Goal: Information Seeking & Learning: Learn about a topic

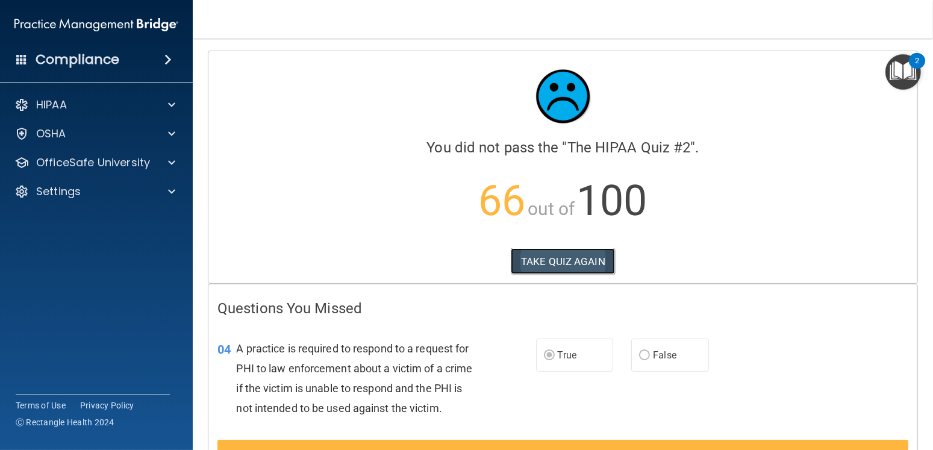
click at [566, 257] on button "TAKE QUIZ AGAIN" at bounding box center [563, 261] width 104 height 27
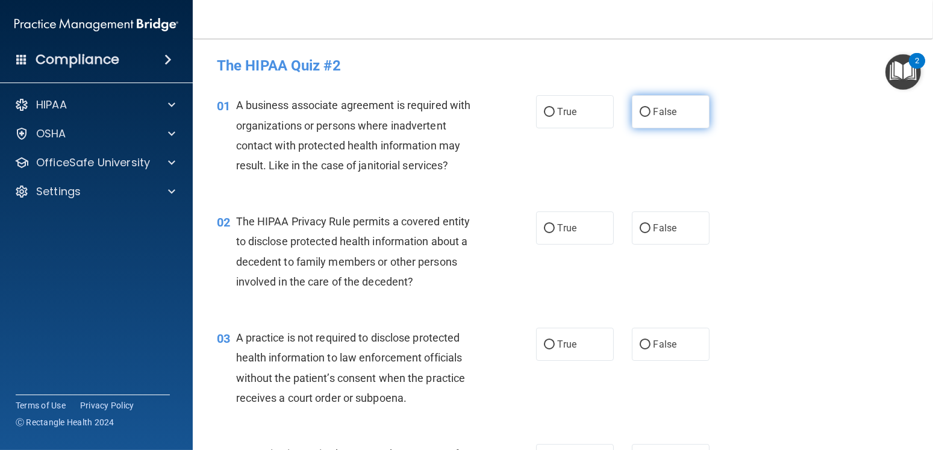
click at [640, 116] on input "False" at bounding box center [645, 112] width 11 height 9
radio input "true"
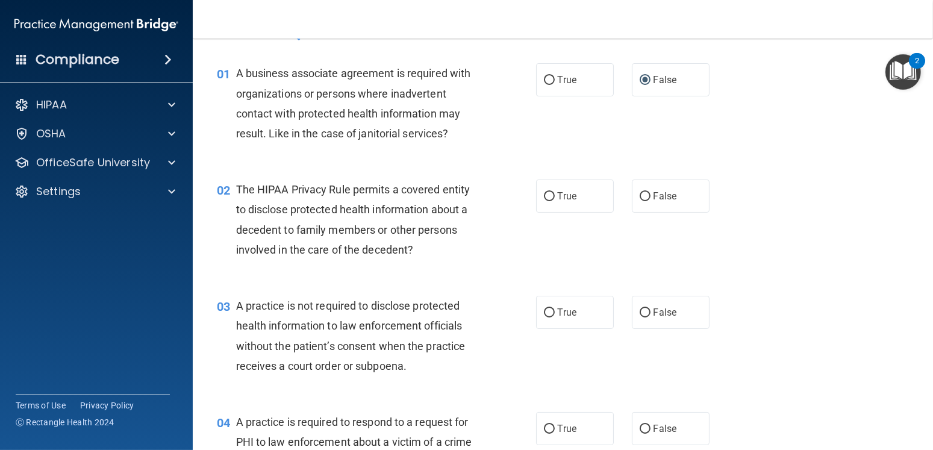
scroll to position [60, 0]
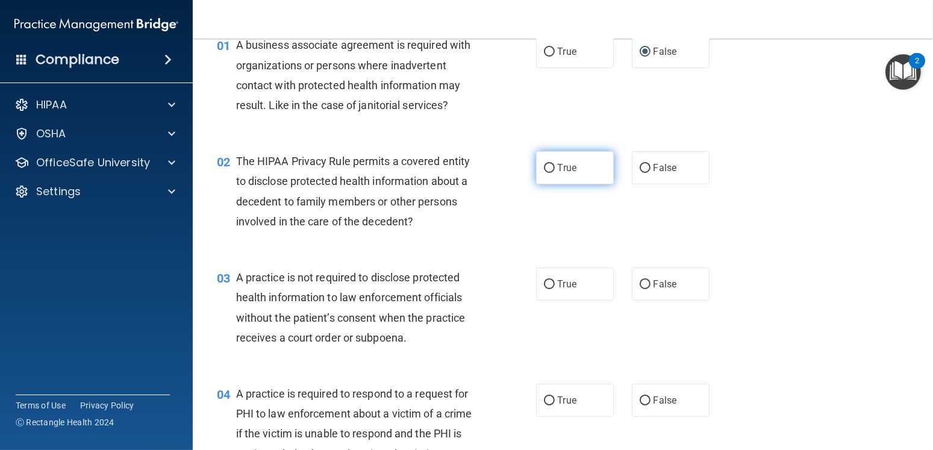
click at [562, 170] on span "True" at bounding box center [567, 167] width 19 height 11
click at [555, 170] on input "True" at bounding box center [549, 168] width 11 height 9
radio input "true"
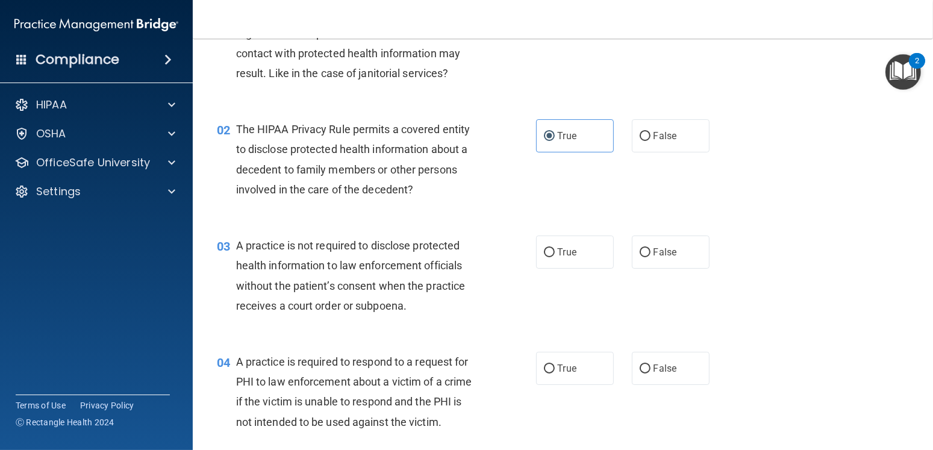
scroll to position [181, 0]
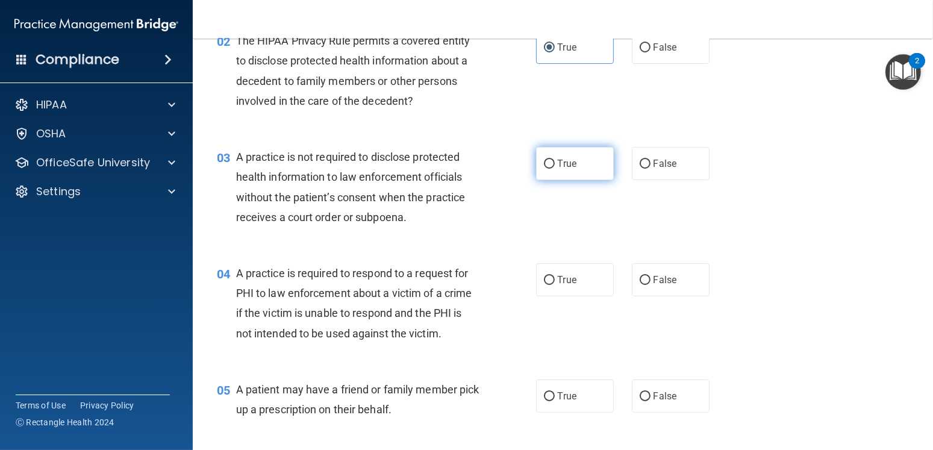
click at [560, 166] on span "True" at bounding box center [567, 163] width 19 height 11
click at [555, 166] on input "True" at bounding box center [549, 164] width 11 height 9
radio input "true"
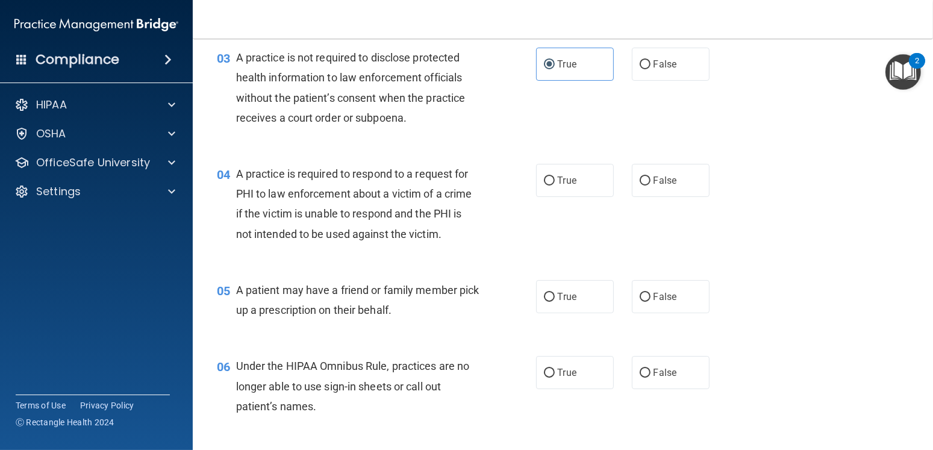
scroll to position [301, 0]
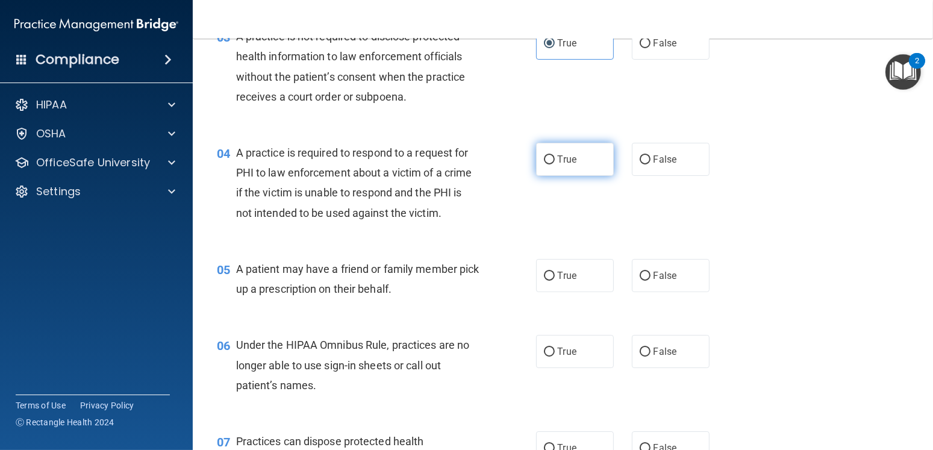
click at [547, 165] on label "True" at bounding box center [575, 159] width 78 height 33
click at [547, 165] on input "True" at bounding box center [549, 159] width 11 height 9
radio input "true"
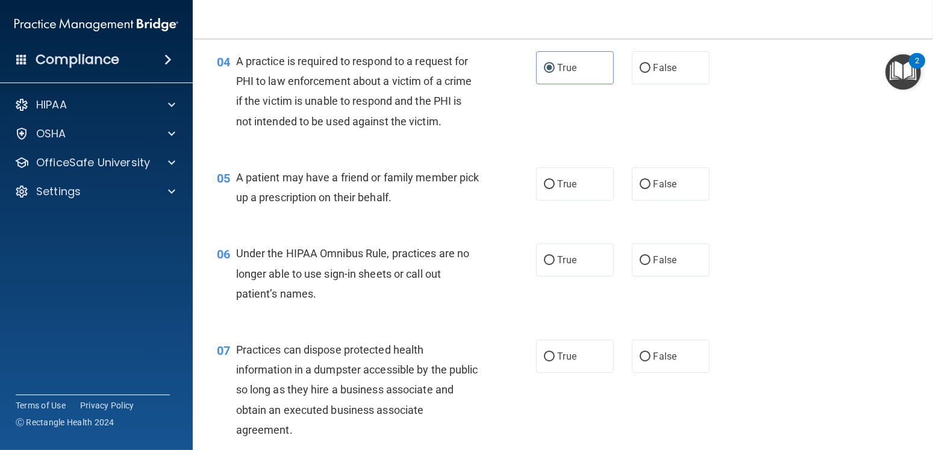
scroll to position [422, 0]
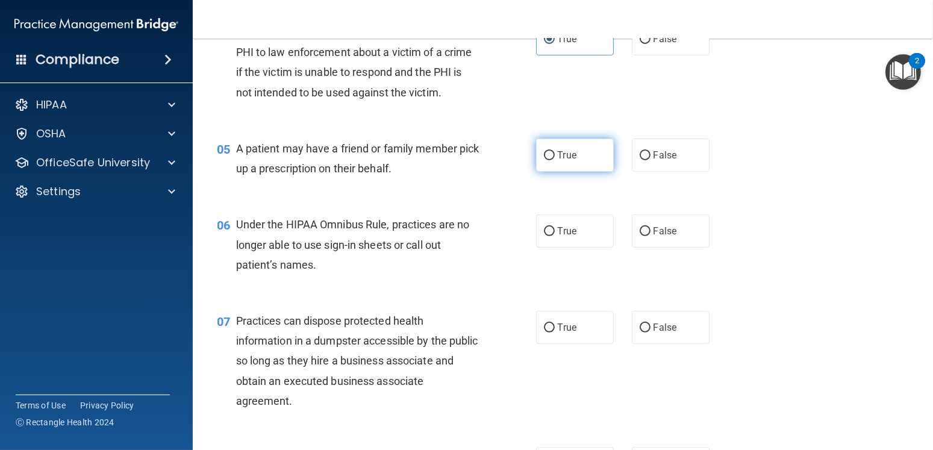
click at [558, 155] on span "True" at bounding box center [567, 154] width 19 height 11
click at [555, 155] on input "True" at bounding box center [549, 155] width 11 height 9
radio input "true"
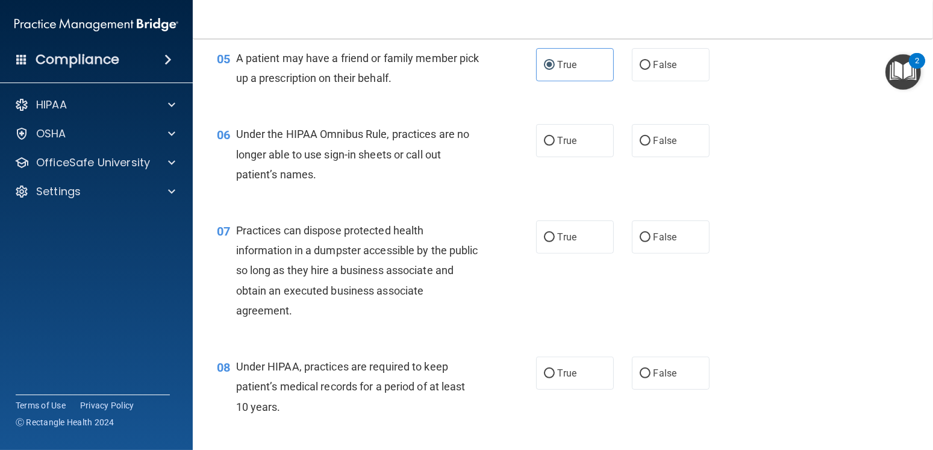
scroll to position [542, 0]
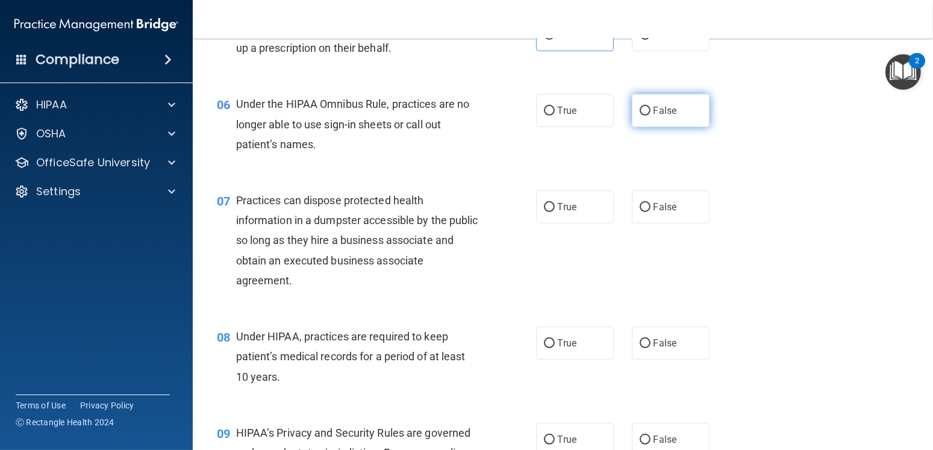
click at [654, 111] on span "False" at bounding box center [666, 110] width 24 height 11
click at [649, 111] on input "False" at bounding box center [645, 111] width 11 height 9
radio input "true"
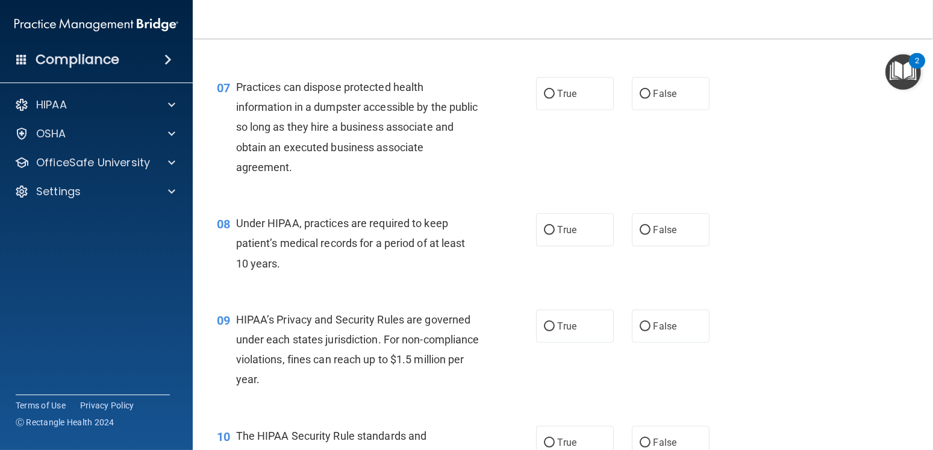
scroll to position [663, 0]
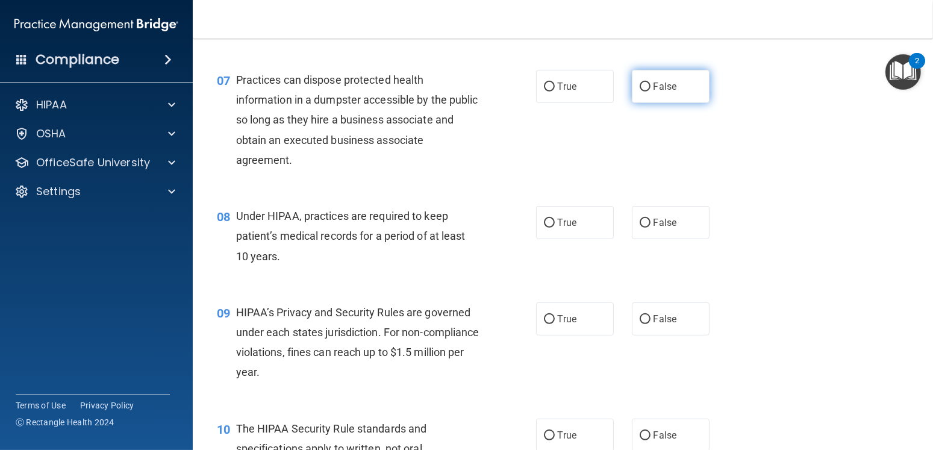
click at [654, 83] on span "False" at bounding box center [666, 86] width 24 height 11
click at [651, 83] on input "False" at bounding box center [645, 87] width 11 height 9
radio input "true"
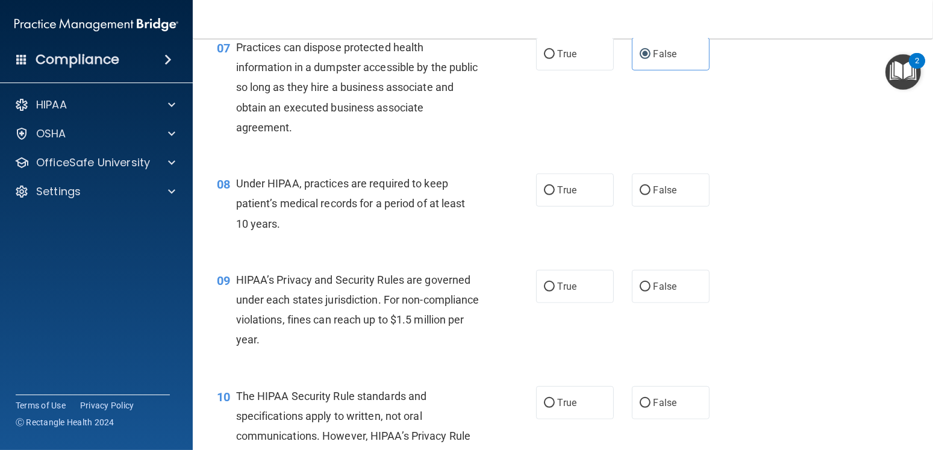
scroll to position [723, 0]
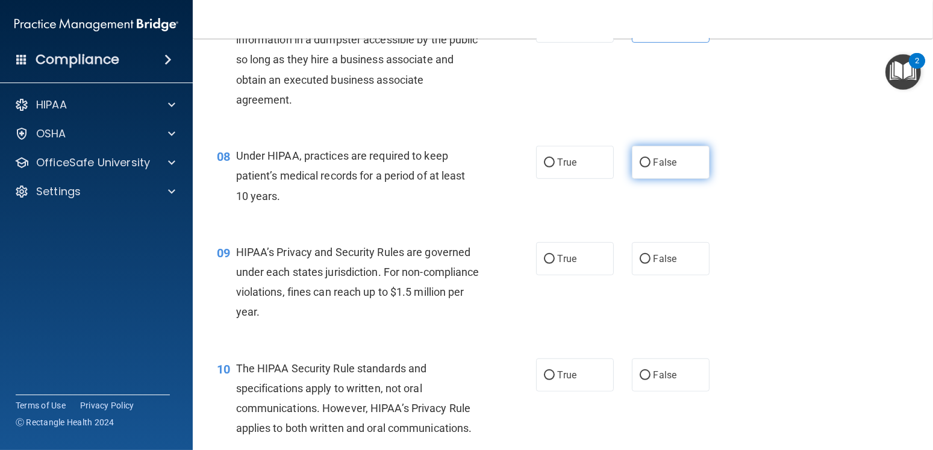
click at [654, 166] on span "False" at bounding box center [666, 162] width 24 height 11
click at [651, 166] on input "False" at bounding box center [645, 162] width 11 height 9
radio input "true"
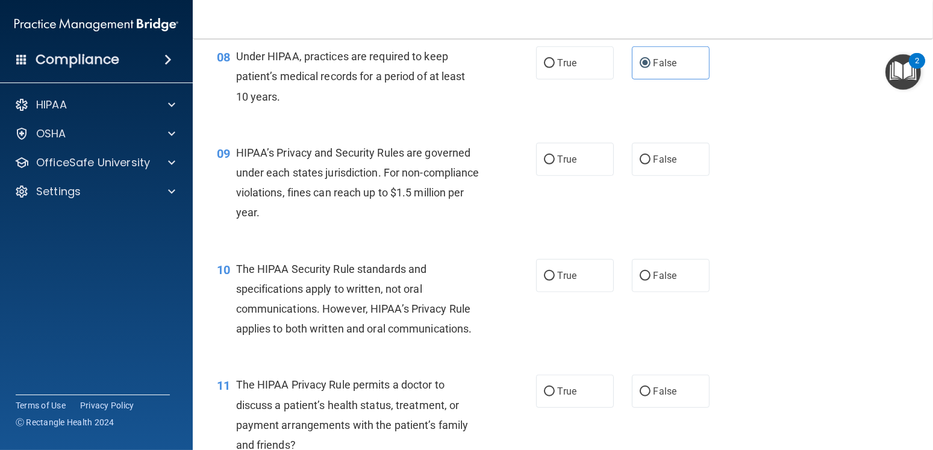
scroll to position [844, 0]
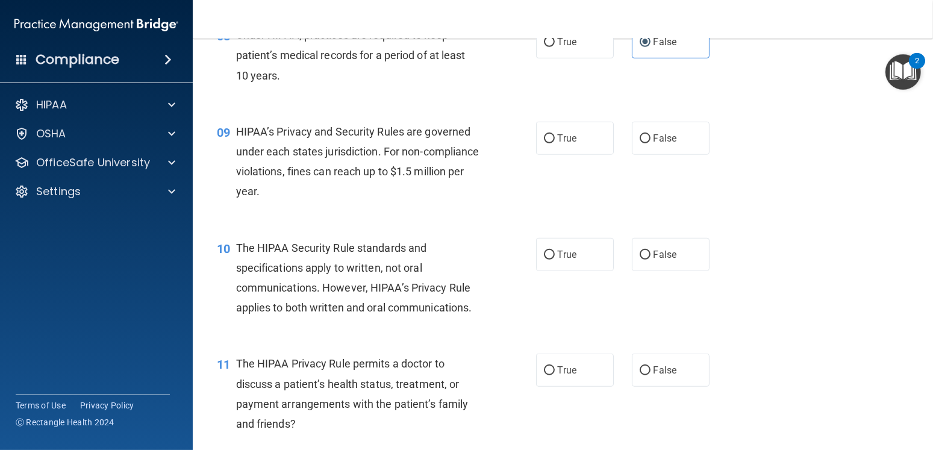
drag, startPoint x: 641, startPoint y: 143, endPoint x: 619, endPoint y: 144, distance: 21.7
click at [641, 143] on input "False" at bounding box center [645, 138] width 11 height 9
radio input "true"
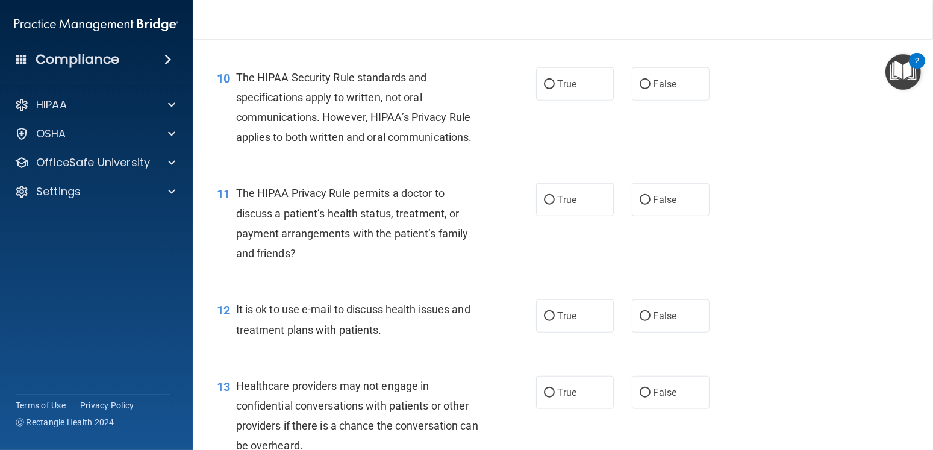
scroll to position [1024, 0]
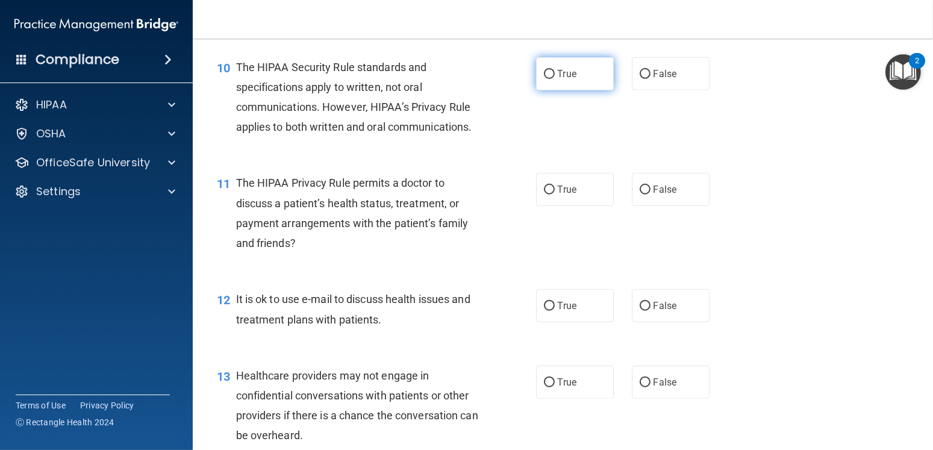
click at [549, 71] on input "True" at bounding box center [549, 74] width 11 height 9
radio input "true"
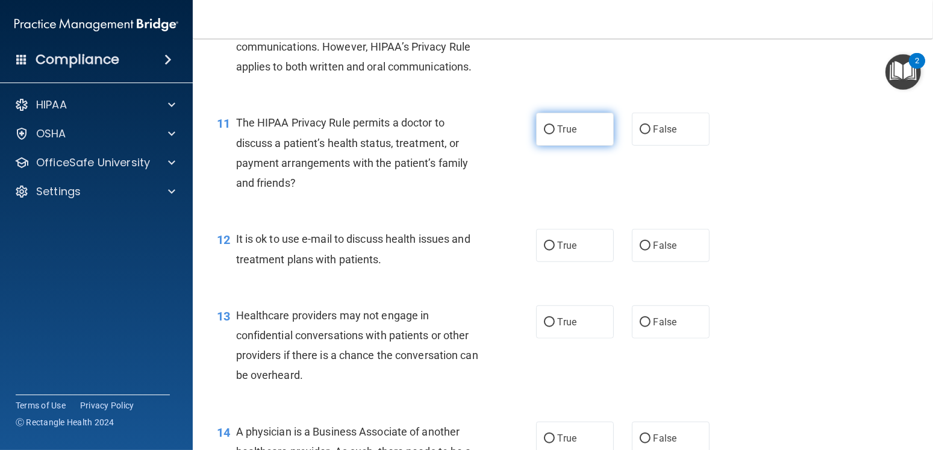
click at [550, 136] on label "True" at bounding box center [575, 129] width 78 height 33
click at [550, 134] on input "True" at bounding box center [549, 129] width 11 height 9
radio input "true"
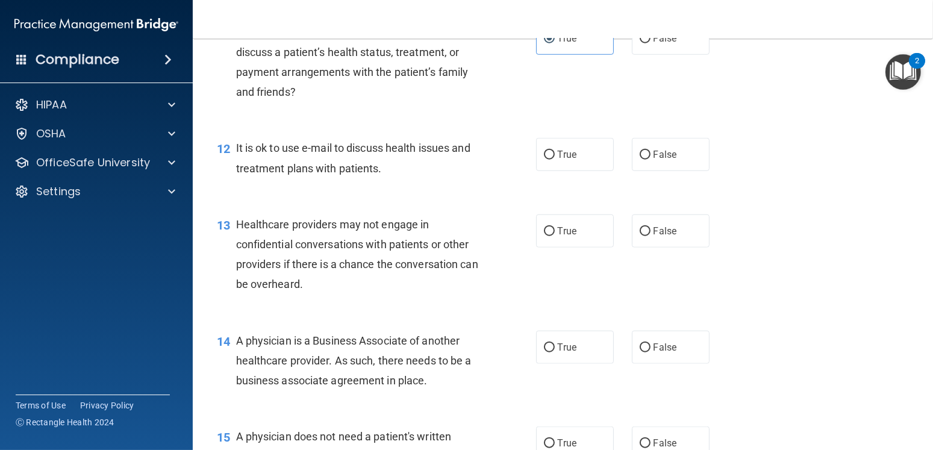
scroll to position [1205, 0]
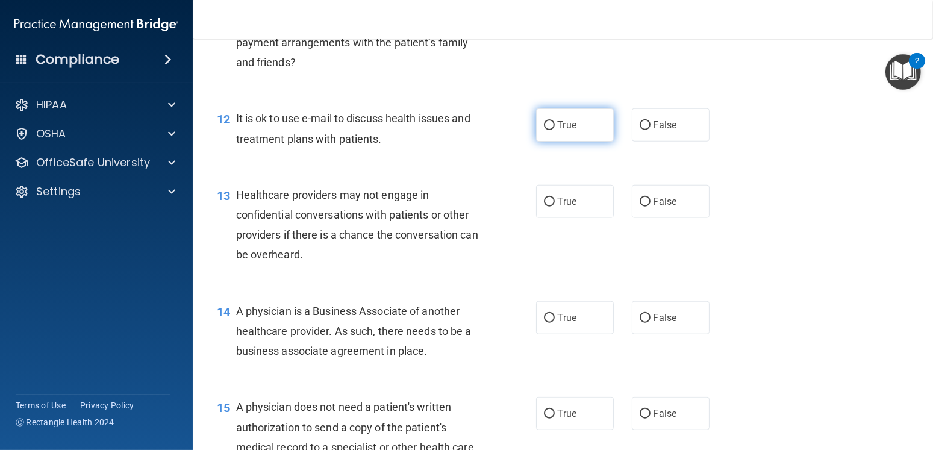
click at [536, 123] on label "True" at bounding box center [575, 124] width 78 height 33
click at [544, 123] on input "True" at bounding box center [549, 125] width 11 height 9
radio input "true"
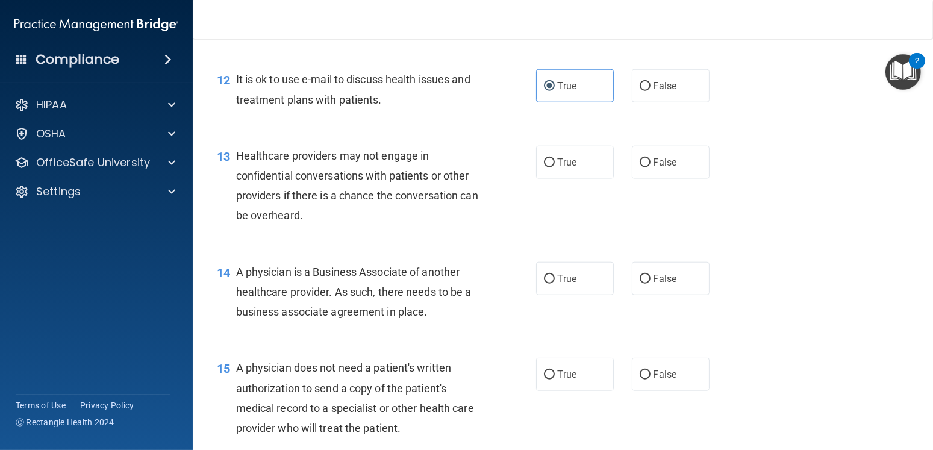
scroll to position [1265, 0]
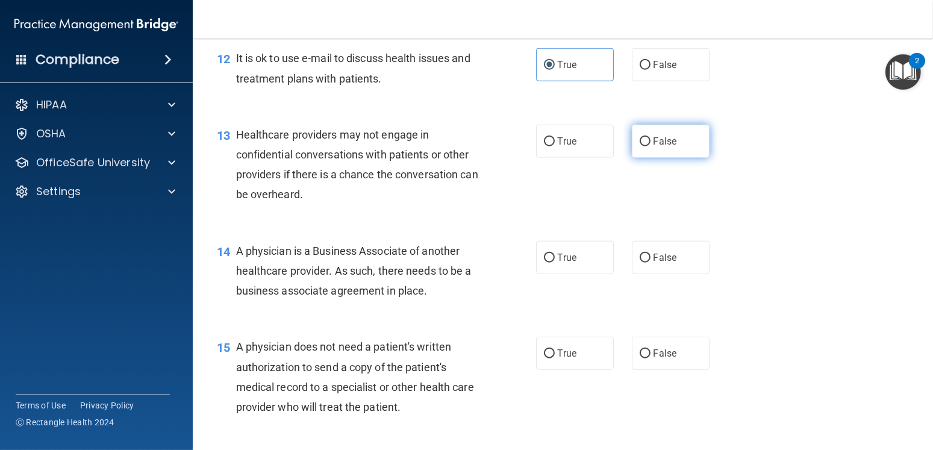
click at [654, 144] on span "False" at bounding box center [666, 141] width 24 height 11
click at [648, 144] on input "False" at bounding box center [645, 141] width 11 height 9
radio input "true"
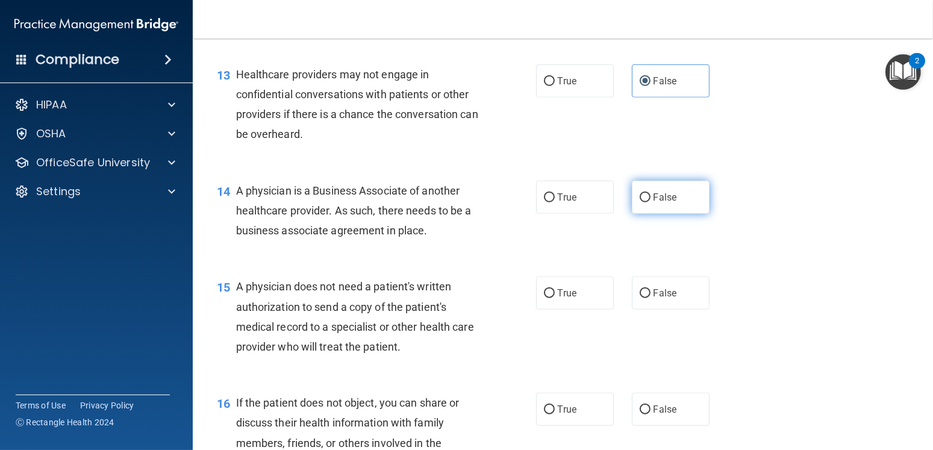
click at [654, 200] on span "False" at bounding box center [666, 197] width 24 height 11
click at [651, 200] on input "False" at bounding box center [645, 197] width 11 height 9
radio input "true"
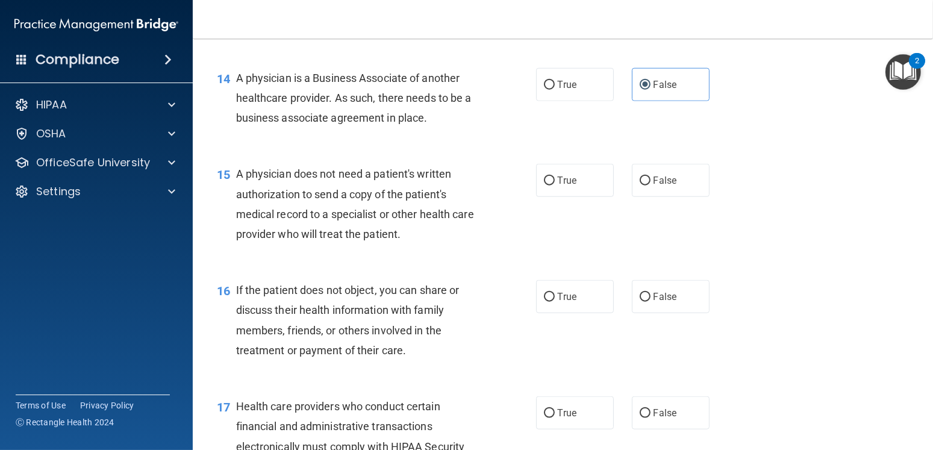
scroll to position [1446, 0]
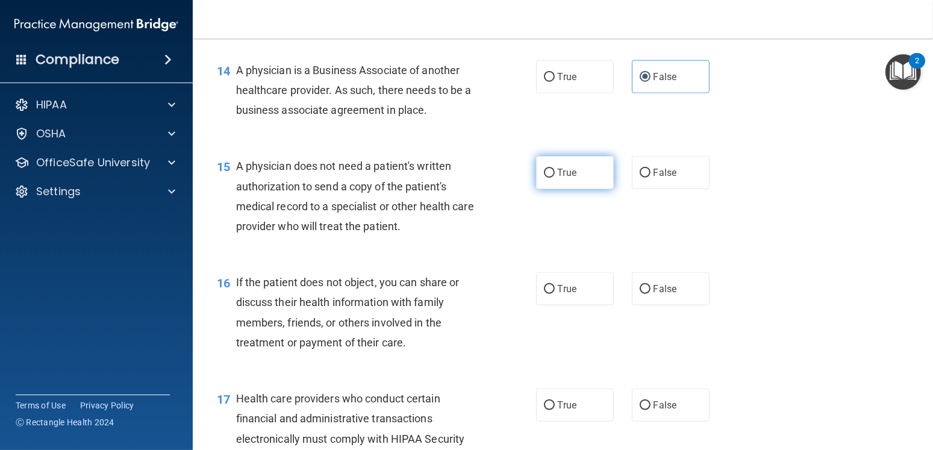
click at [558, 175] on span "True" at bounding box center [567, 172] width 19 height 11
click at [553, 175] on input "True" at bounding box center [549, 173] width 11 height 9
radio input "true"
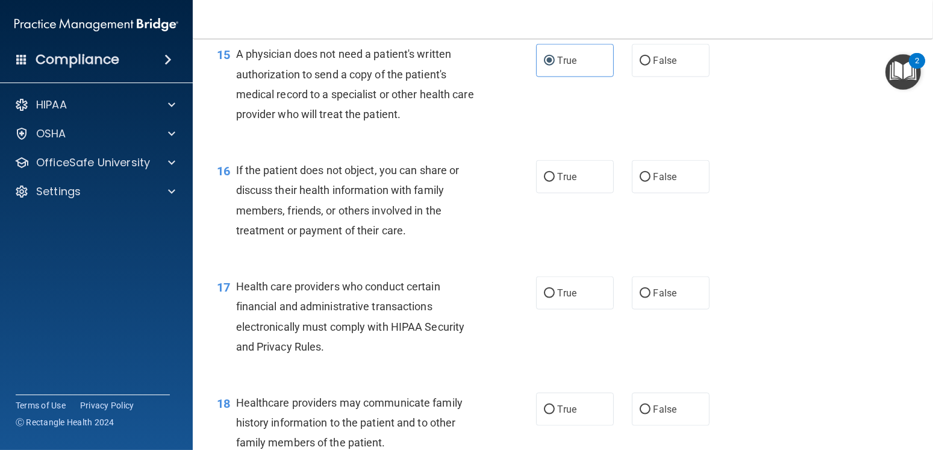
scroll to position [1567, 0]
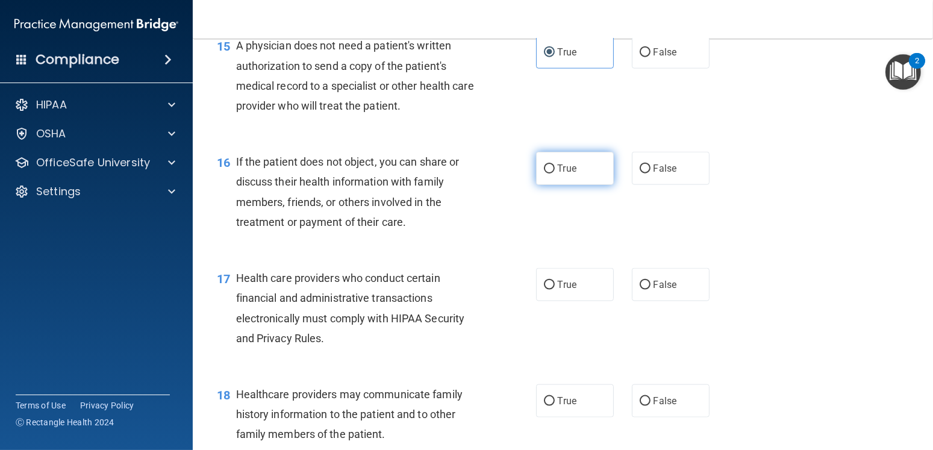
click at [550, 169] on label "True" at bounding box center [575, 168] width 78 height 33
click at [550, 169] on input "True" at bounding box center [549, 169] width 11 height 9
radio input "true"
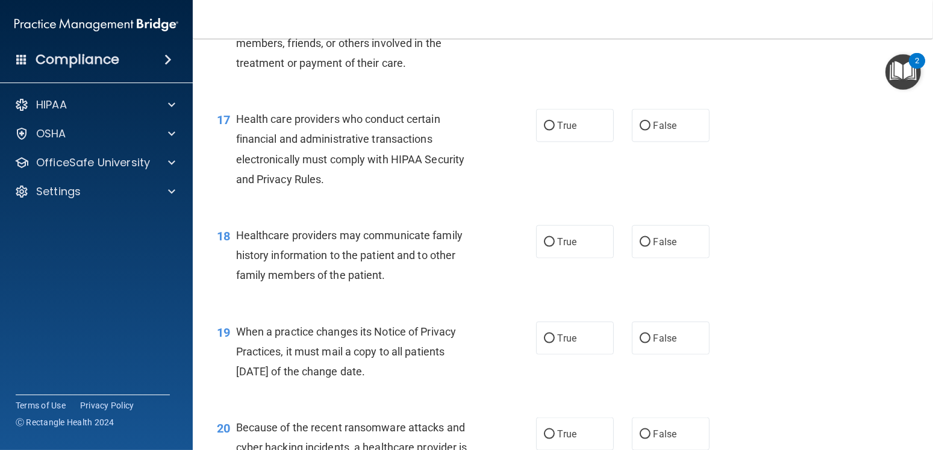
scroll to position [1747, 0]
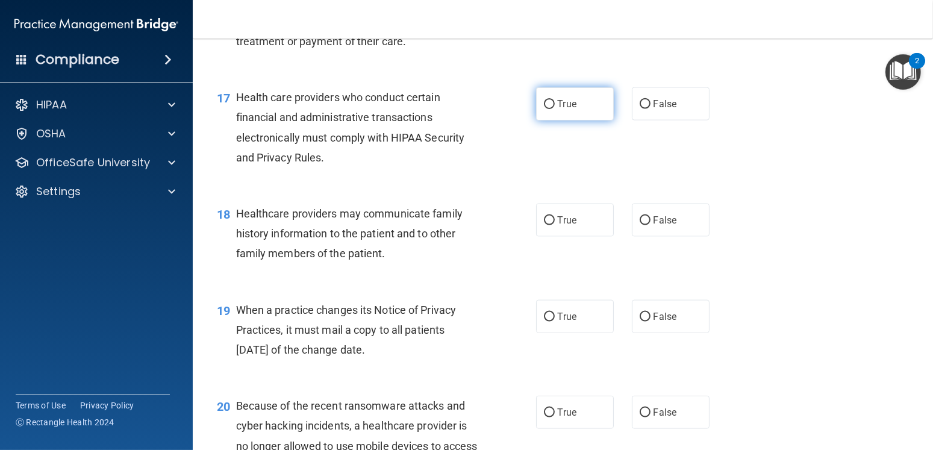
click at [560, 105] on span "True" at bounding box center [567, 103] width 19 height 11
click at [555, 105] on input "True" at bounding box center [549, 104] width 11 height 9
radio input "true"
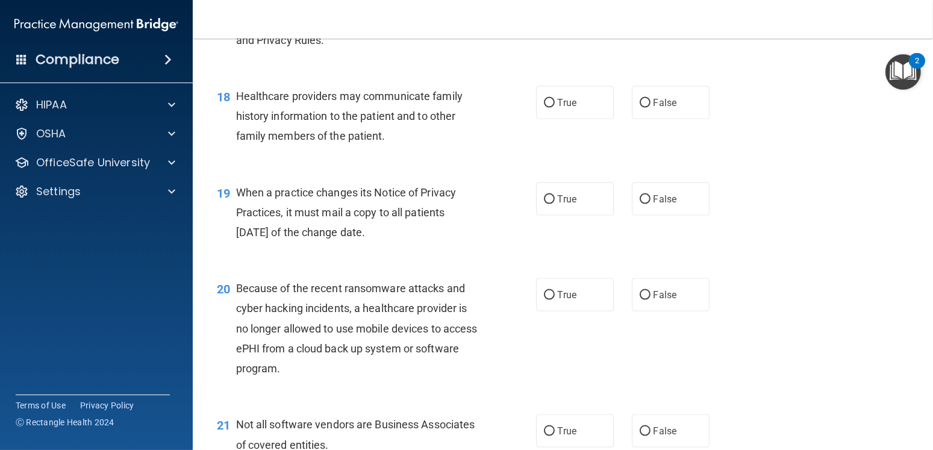
scroll to position [1868, 0]
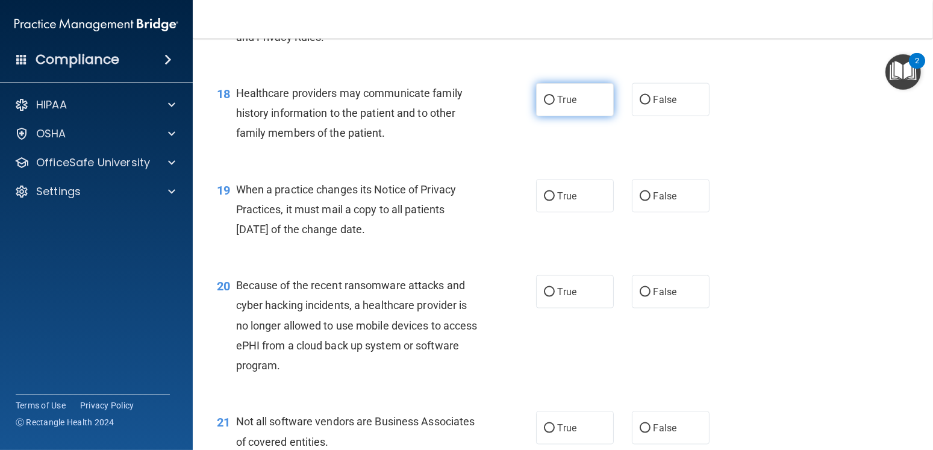
click at [558, 95] on span "True" at bounding box center [567, 99] width 19 height 11
click at [555, 96] on input "True" at bounding box center [549, 100] width 11 height 9
radio input "true"
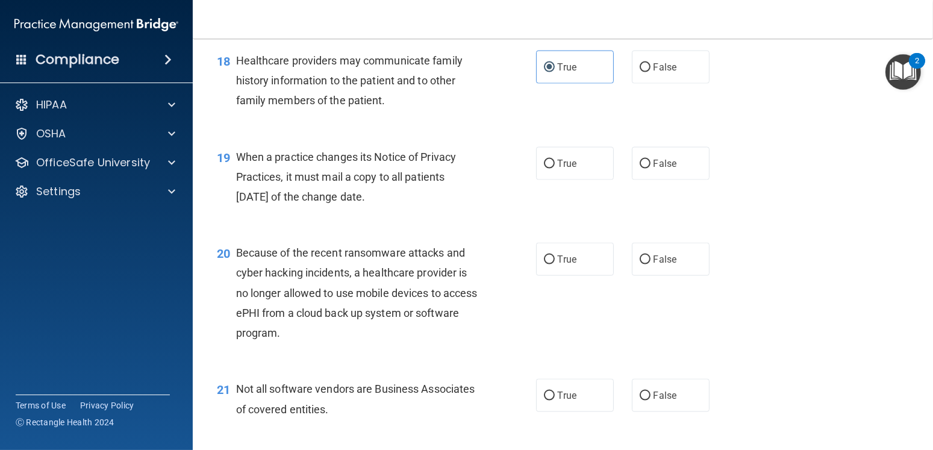
scroll to position [1928, 0]
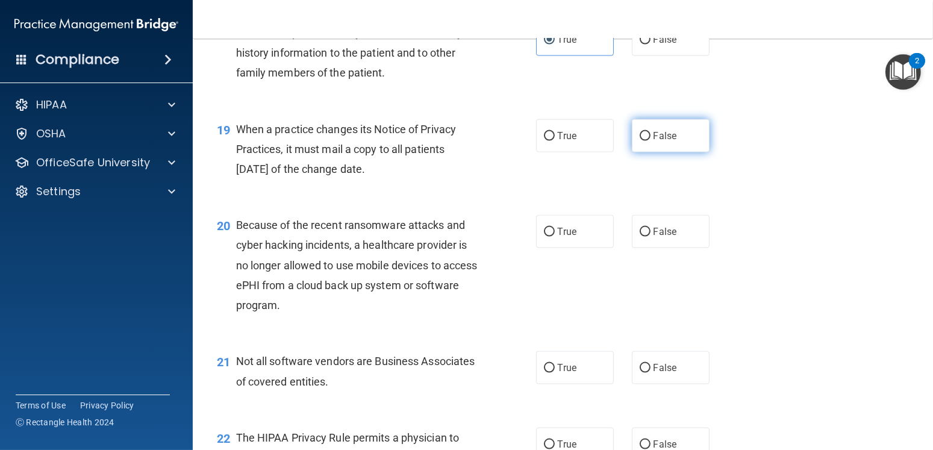
click at [657, 136] on span "False" at bounding box center [666, 135] width 24 height 11
click at [651, 136] on input "False" at bounding box center [645, 136] width 11 height 9
radio input "true"
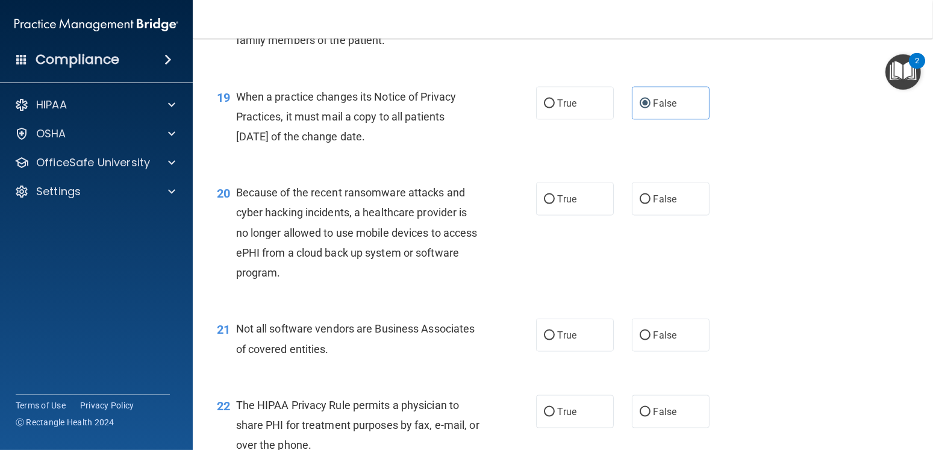
scroll to position [1988, 0]
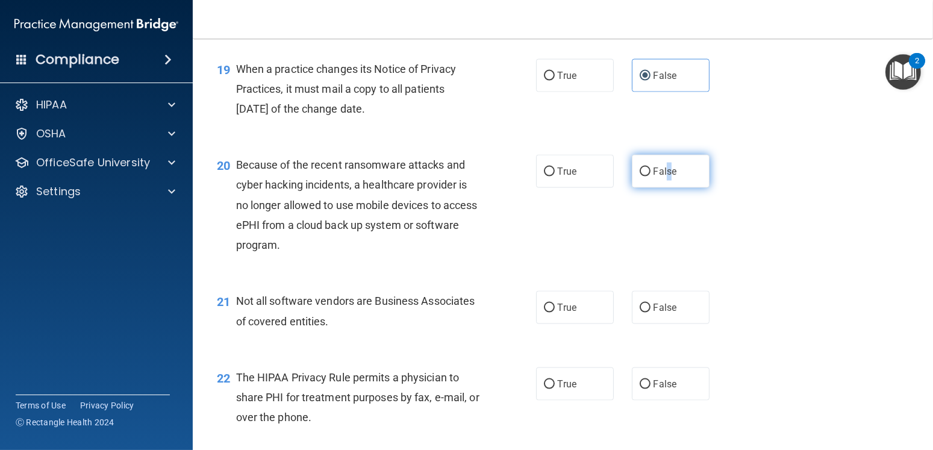
click at [663, 169] on span "False" at bounding box center [666, 171] width 24 height 11
click at [640, 174] on input "False" at bounding box center [645, 172] width 11 height 9
radio input "true"
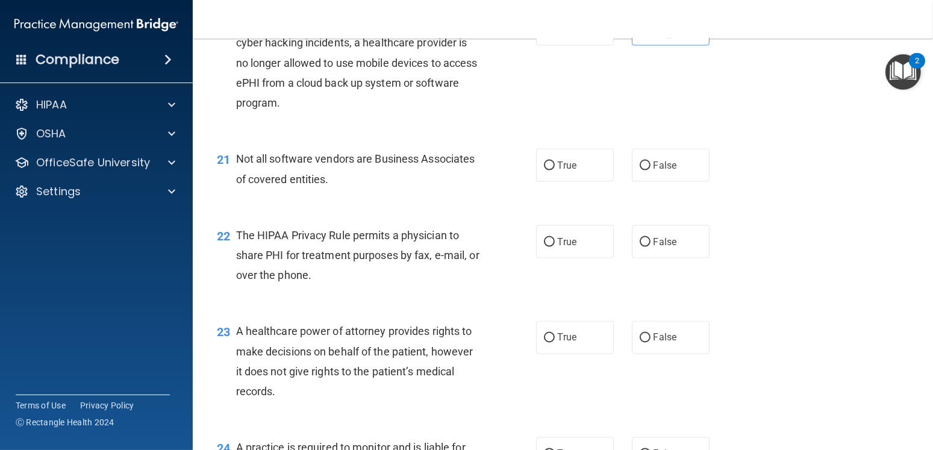
scroll to position [2169, 0]
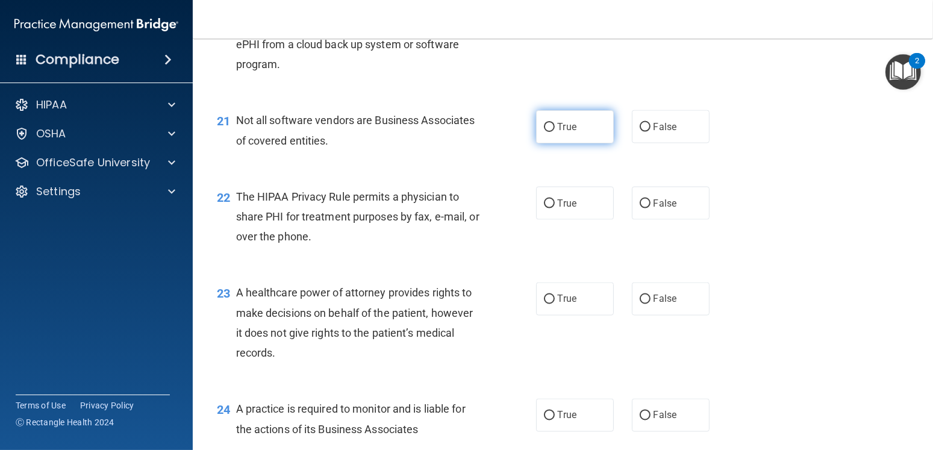
click at [572, 128] on label "True" at bounding box center [575, 126] width 78 height 33
click at [555, 128] on input "True" at bounding box center [549, 127] width 11 height 9
radio input "true"
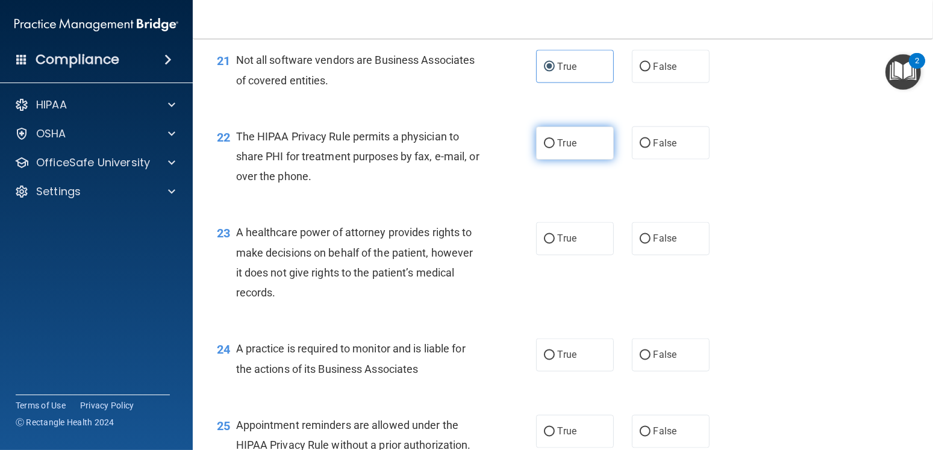
click at [563, 143] on span "True" at bounding box center [567, 142] width 19 height 11
click at [555, 143] on input "True" at bounding box center [549, 143] width 11 height 9
radio input "true"
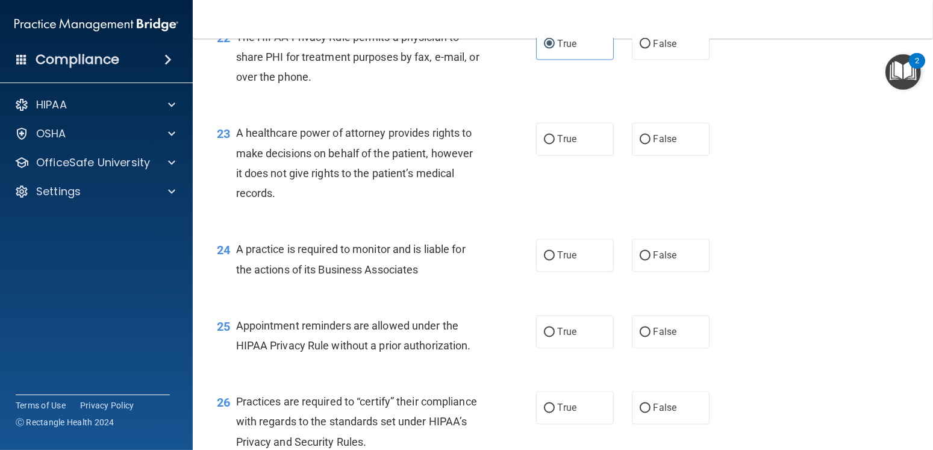
scroll to position [2350, 0]
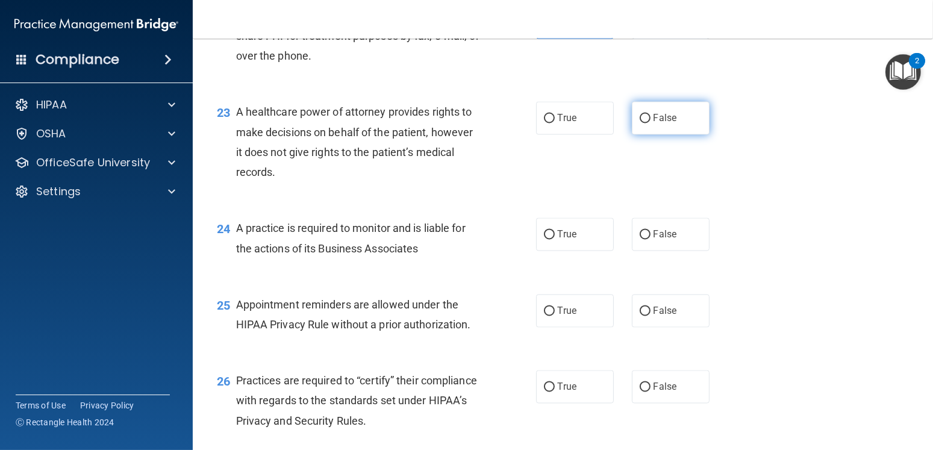
click at [663, 123] on label "False" at bounding box center [671, 118] width 78 height 33
click at [640, 118] on input "False" at bounding box center [645, 118] width 11 height 9
radio input "true"
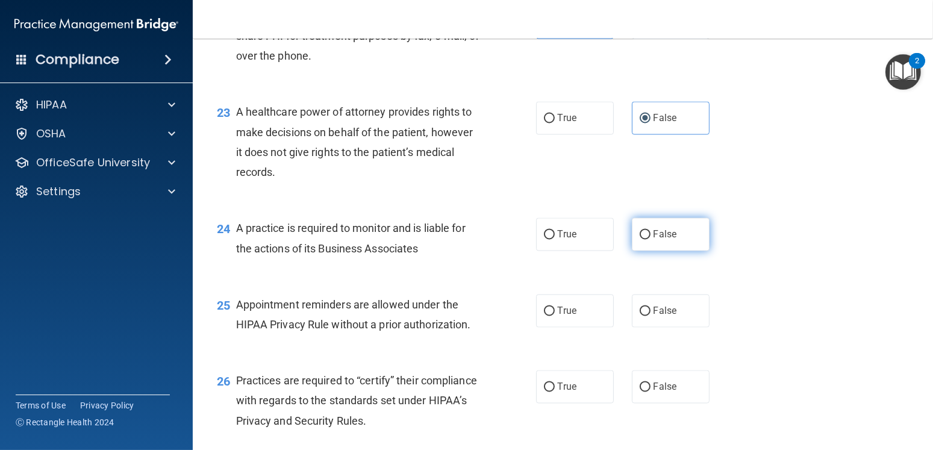
click at [655, 239] on span "False" at bounding box center [666, 234] width 24 height 11
click at [651, 239] on input "False" at bounding box center [645, 235] width 11 height 9
radio input "true"
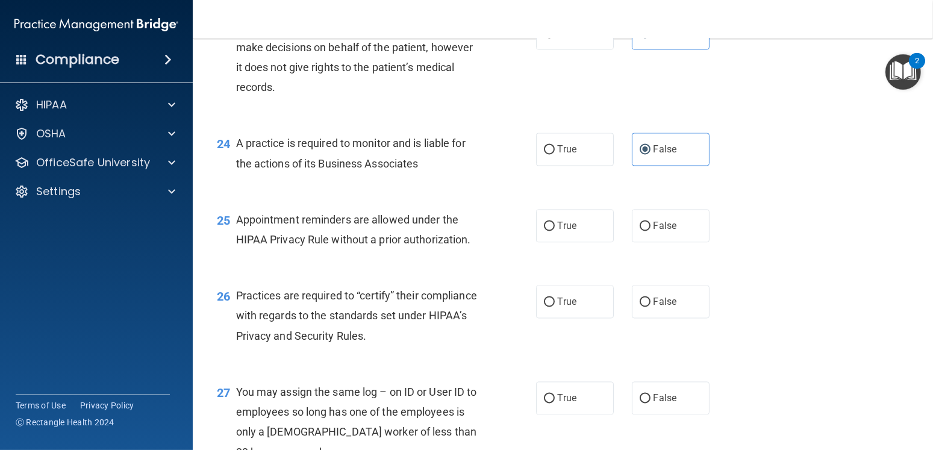
scroll to position [2471, 0]
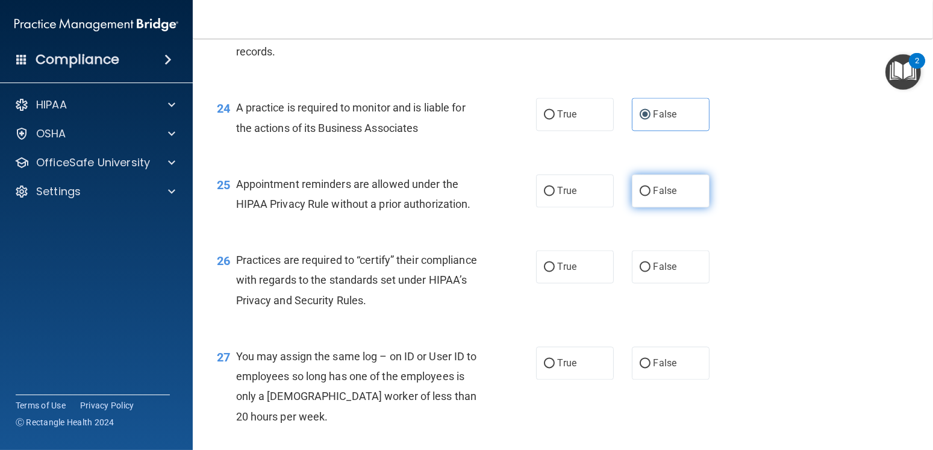
click at [658, 193] on span "False" at bounding box center [666, 190] width 24 height 11
click at [651, 193] on input "False" at bounding box center [645, 191] width 11 height 9
radio input "true"
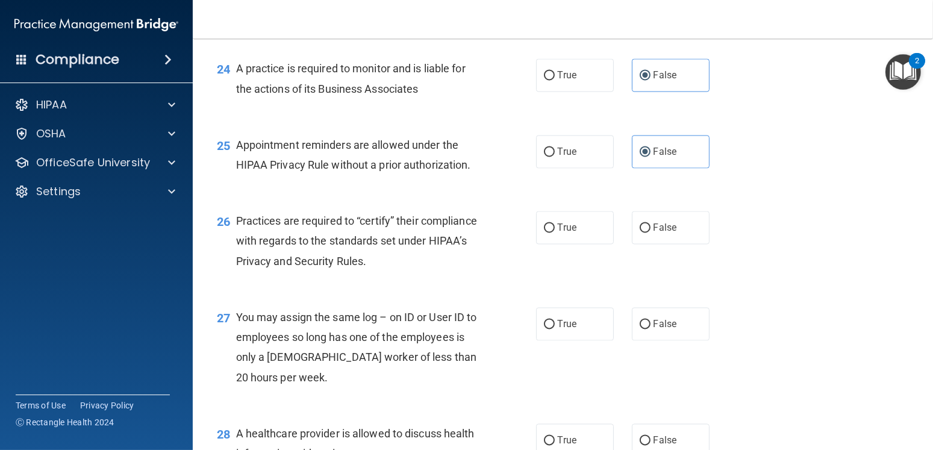
scroll to position [2531, 0]
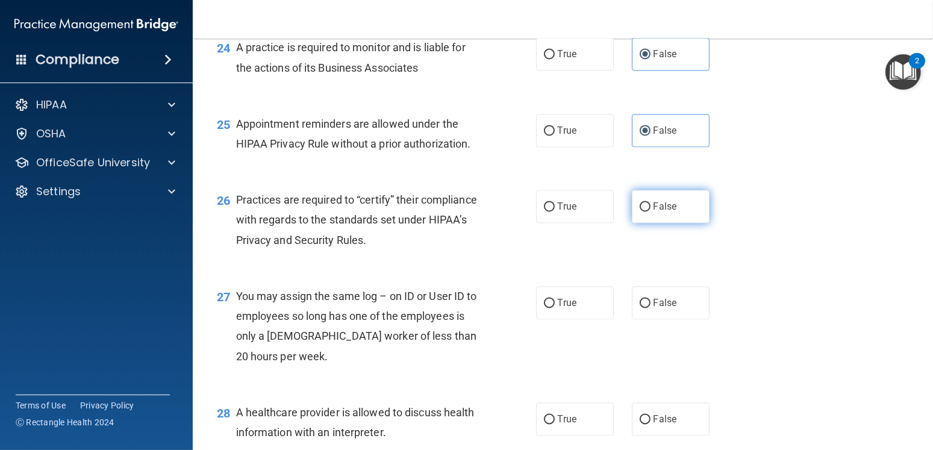
click at [645, 210] on input "False" at bounding box center [645, 206] width 11 height 9
radio input "true"
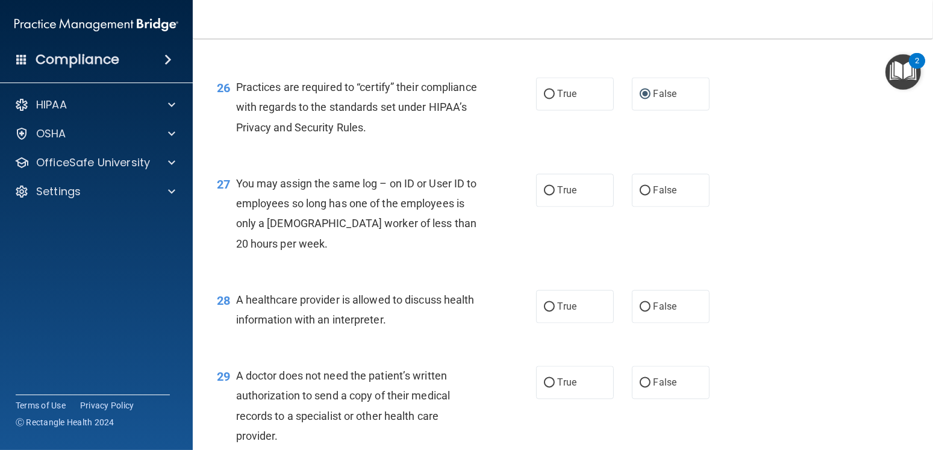
scroll to position [2651, 0]
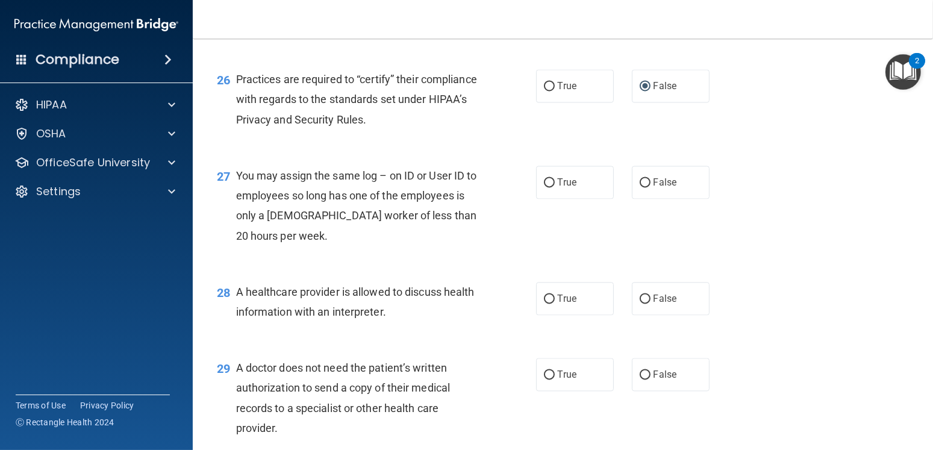
drag, startPoint x: 655, startPoint y: 182, endPoint x: 600, endPoint y: 208, distance: 60.9
click at [655, 183] on span "False" at bounding box center [666, 182] width 24 height 11
click at [651, 183] on input "False" at bounding box center [645, 182] width 11 height 9
radio input "true"
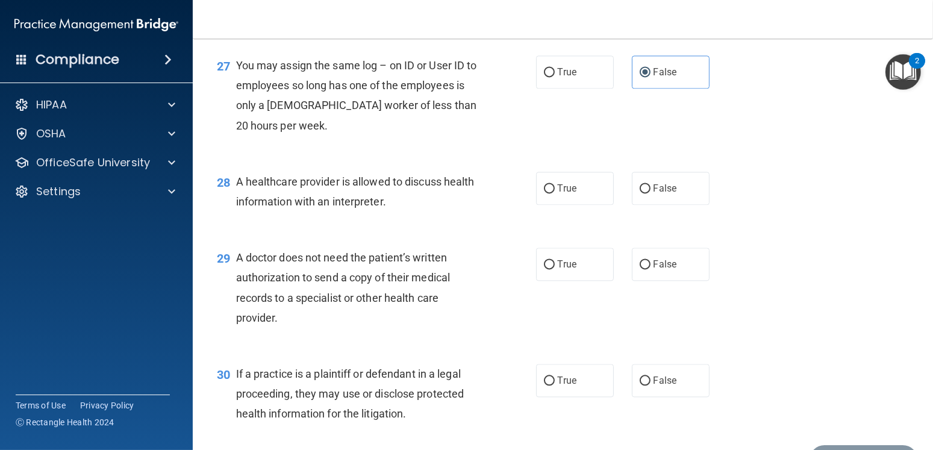
scroll to position [2772, 0]
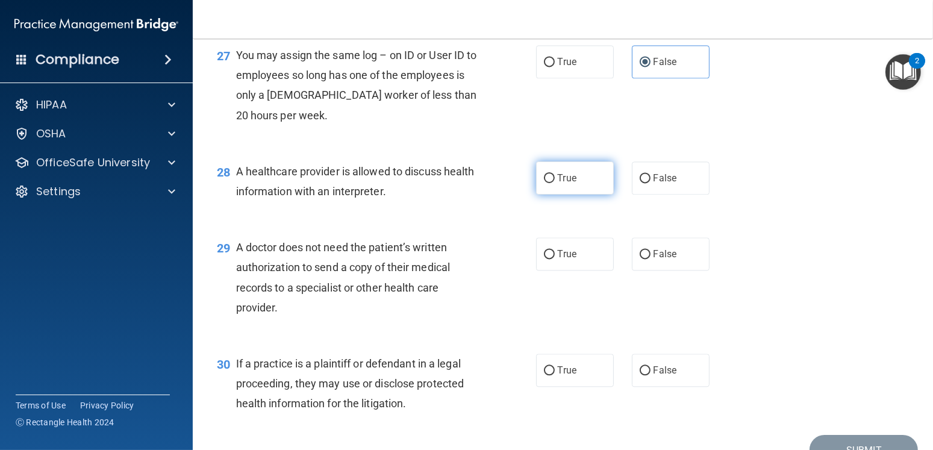
click at [550, 178] on label "True" at bounding box center [575, 177] width 78 height 33
click at [550, 178] on input "True" at bounding box center [549, 178] width 11 height 9
radio input "true"
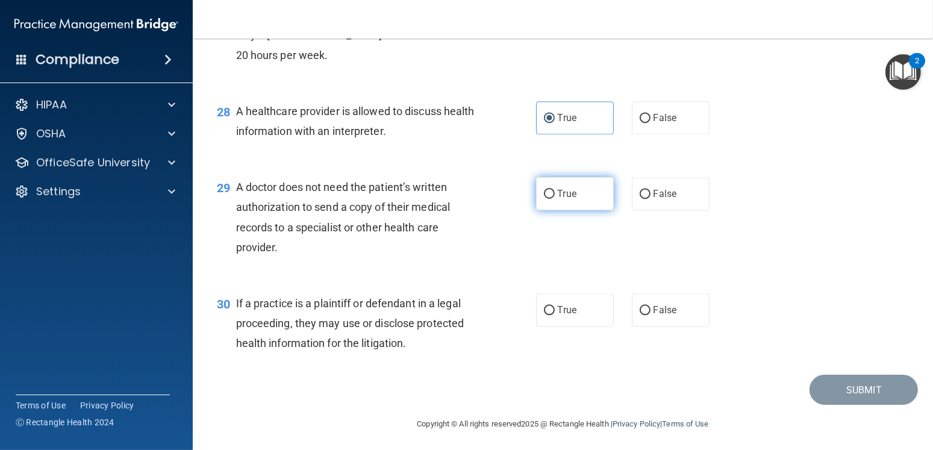
click at [560, 198] on span "True" at bounding box center [567, 193] width 19 height 11
click at [555, 198] on input "True" at bounding box center [549, 194] width 11 height 9
radio input "true"
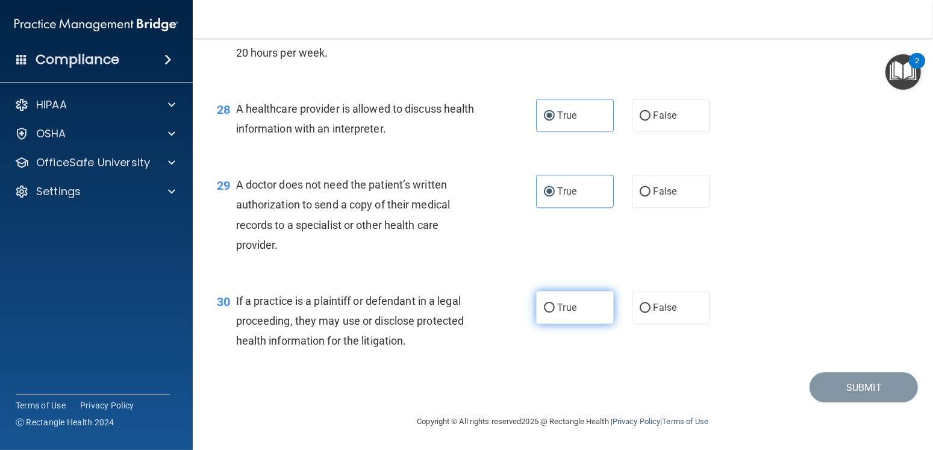
click at [558, 307] on span "True" at bounding box center [567, 307] width 19 height 11
click at [554, 307] on input "True" at bounding box center [549, 308] width 11 height 9
radio input "true"
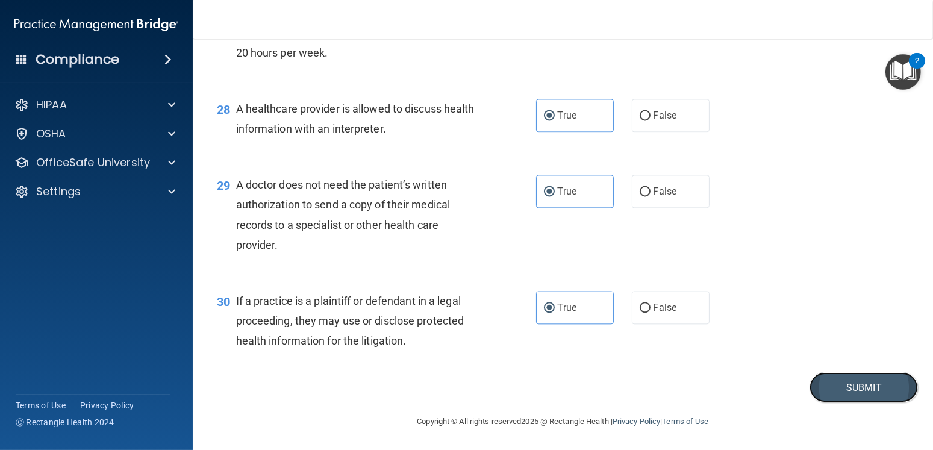
click at [821, 380] on button "Submit" at bounding box center [864, 387] width 108 height 31
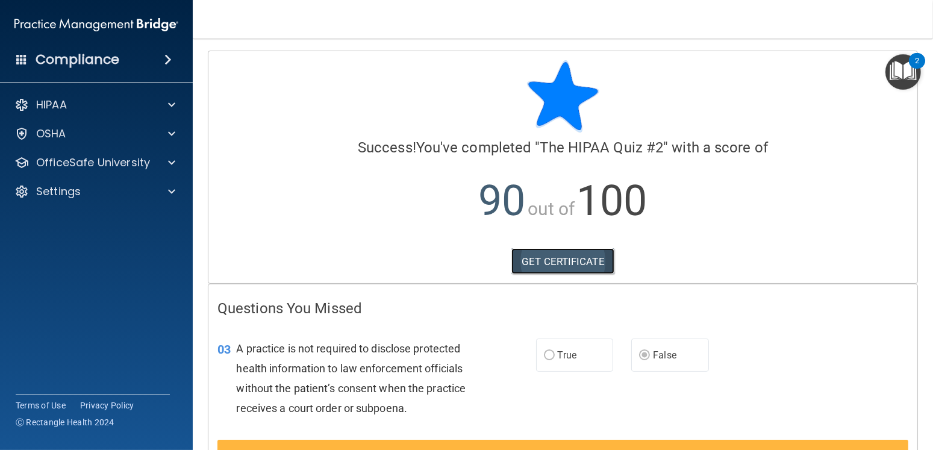
click at [569, 259] on link "GET CERTIFICATE" at bounding box center [563, 261] width 103 height 27
click at [101, 192] on div "Settings" at bounding box center [79, 191] width 149 height 14
click at [84, 218] on p "My Account" at bounding box center [90, 221] width 165 height 12
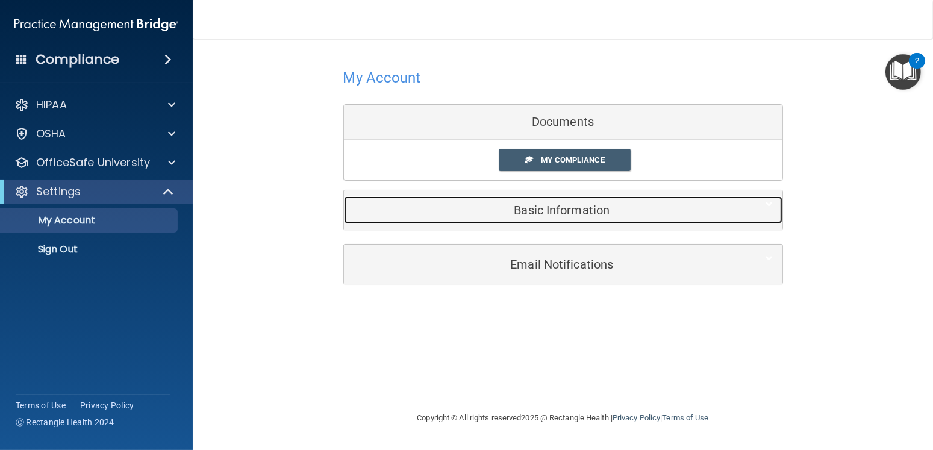
click at [562, 207] on h5 "Basic Information" at bounding box center [545, 210] width 384 height 13
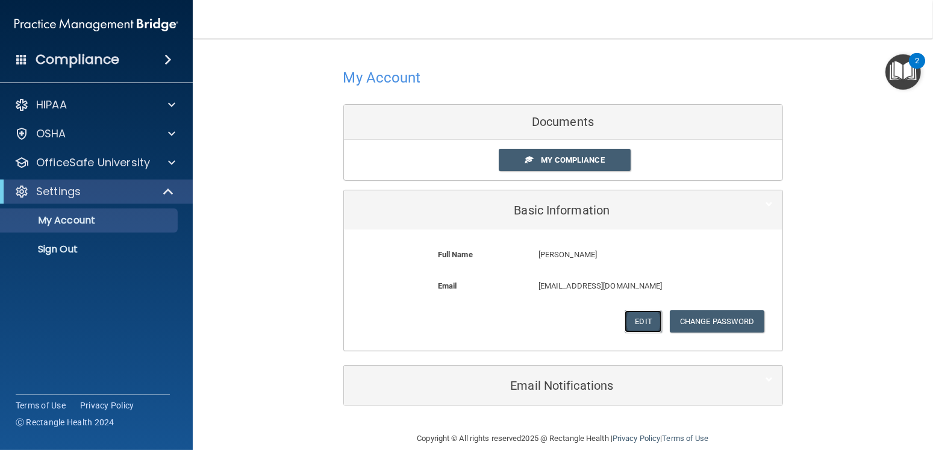
click at [634, 318] on button "Edit" at bounding box center [643, 321] width 37 height 22
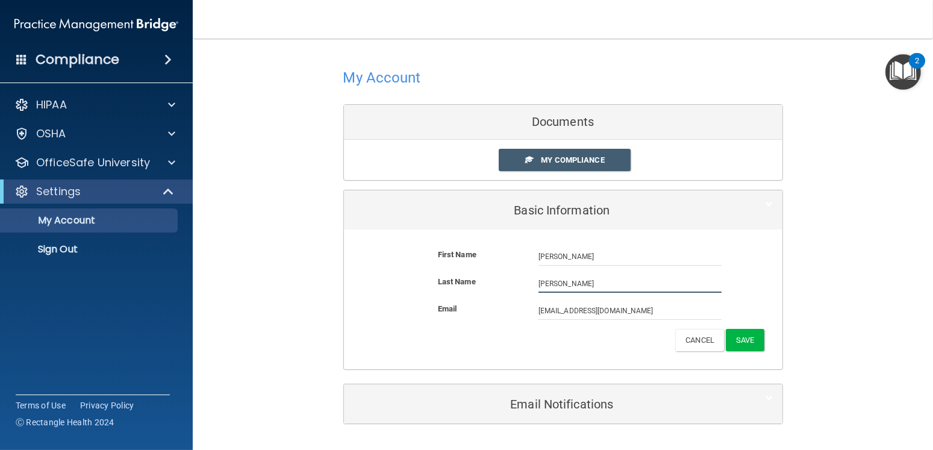
click at [575, 281] on input "Gonzales" at bounding box center [630, 284] width 183 height 18
type input "Gonzalez"
click at [737, 340] on button "Save" at bounding box center [745, 340] width 38 height 22
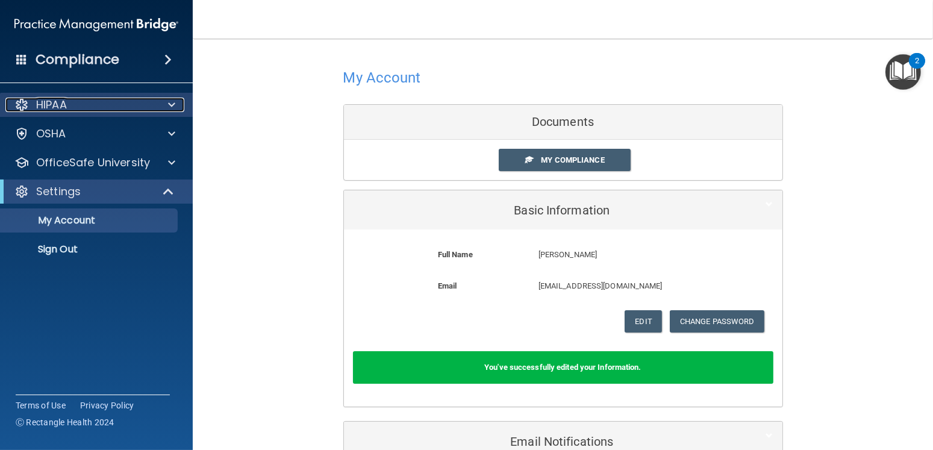
click at [42, 98] on p "HIPAA" at bounding box center [51, 105] width 31 height 14
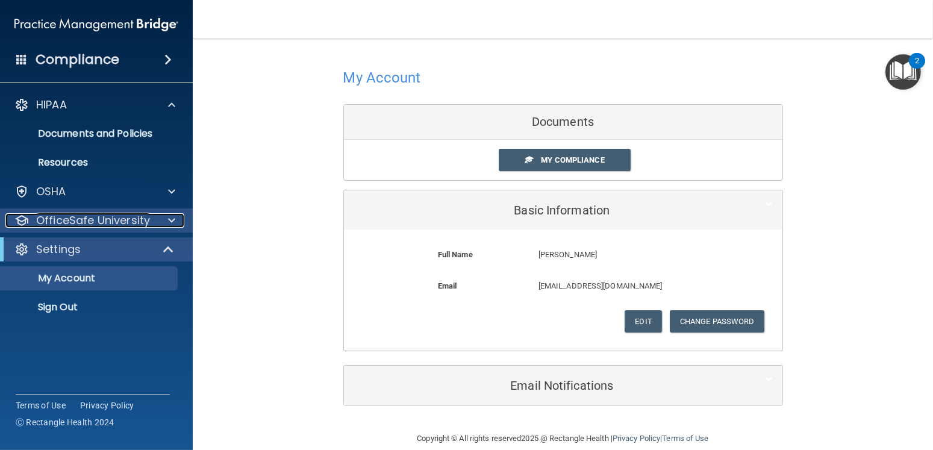
click at [87, 213] on p "OfficeSafe University" at bounding box center [93, 220] width 114 height 14
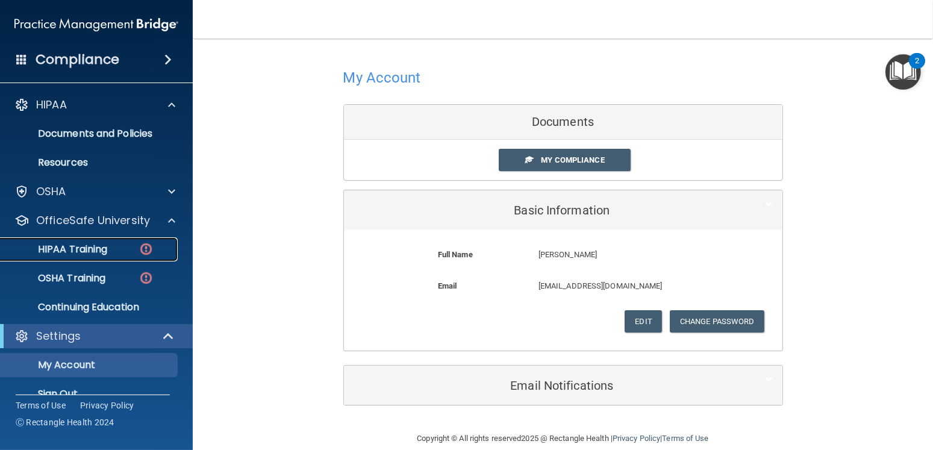
click at [78, 247] on p "HIPAA Training" at bounding box center [57, 249] width 99 height 12
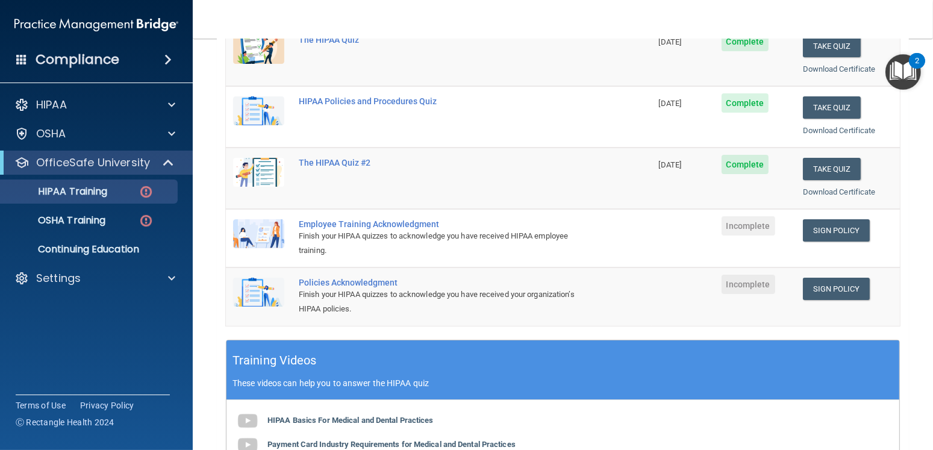
scroll to position [241, 0]
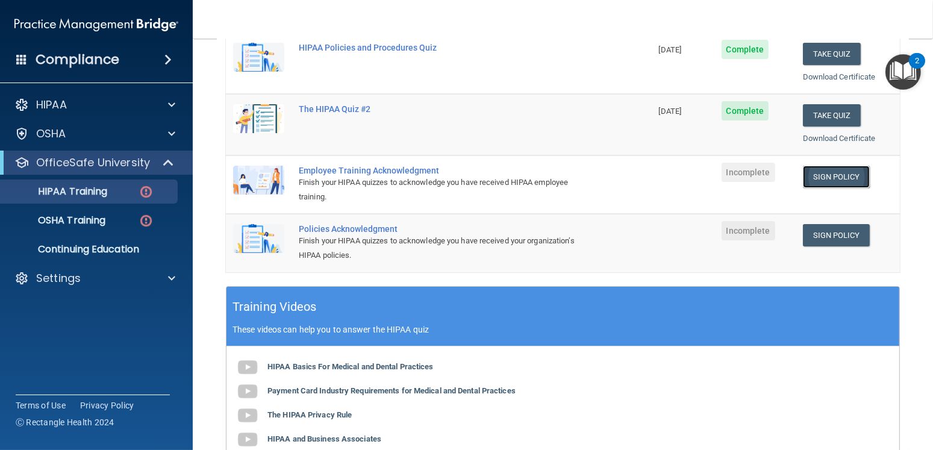
click at [821, 171] on link "Sign Policy" at bounding box center [836, 177] width 67 height 22
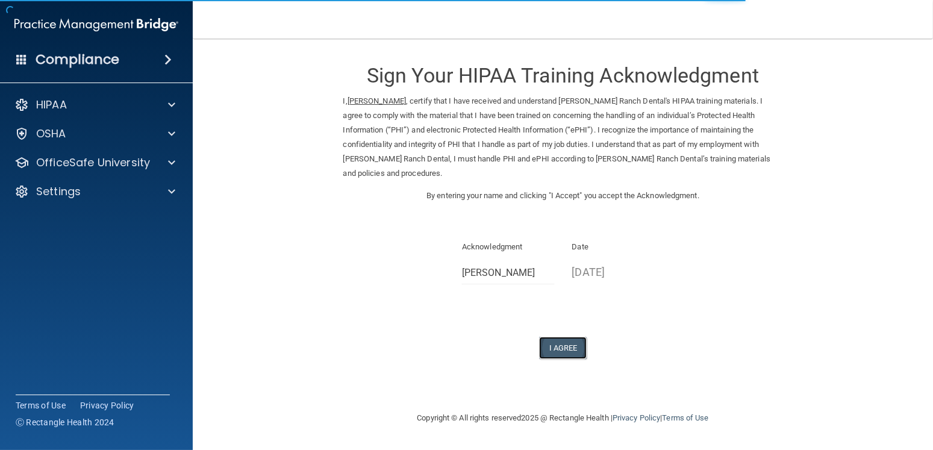
click at [565, 337] on button "I Agree" at bounding box center [563, 348] width 48 height 22
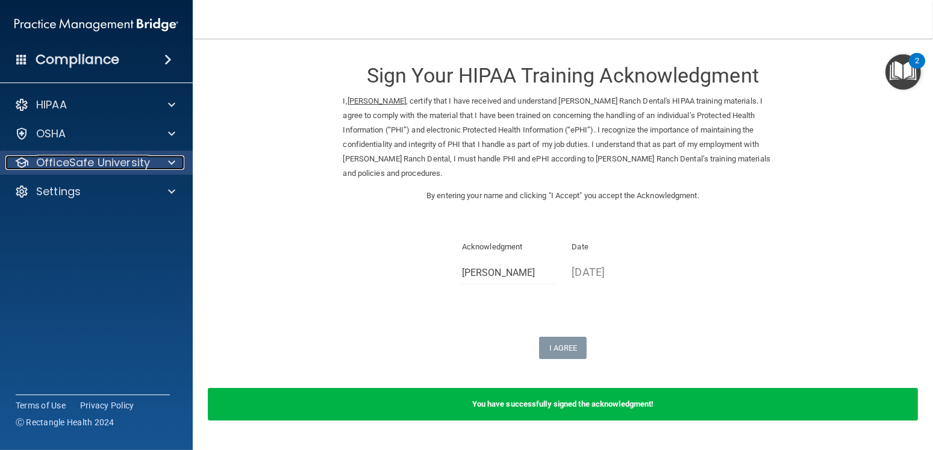
click at [83, 160] on p "OfficeSafe University" at bounding box center [93, 162] width 114 height 14
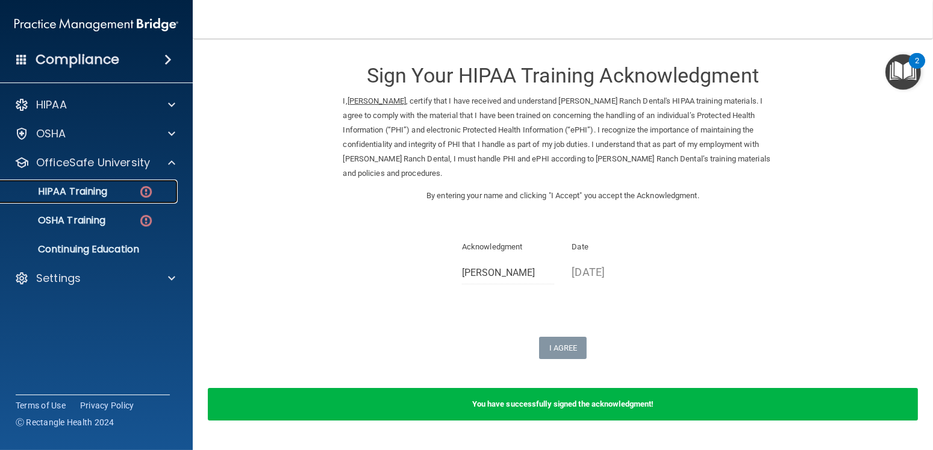
click at [95, 186] on p "HIPAA Training" at bounding box center [57, 192] width 99 height 12
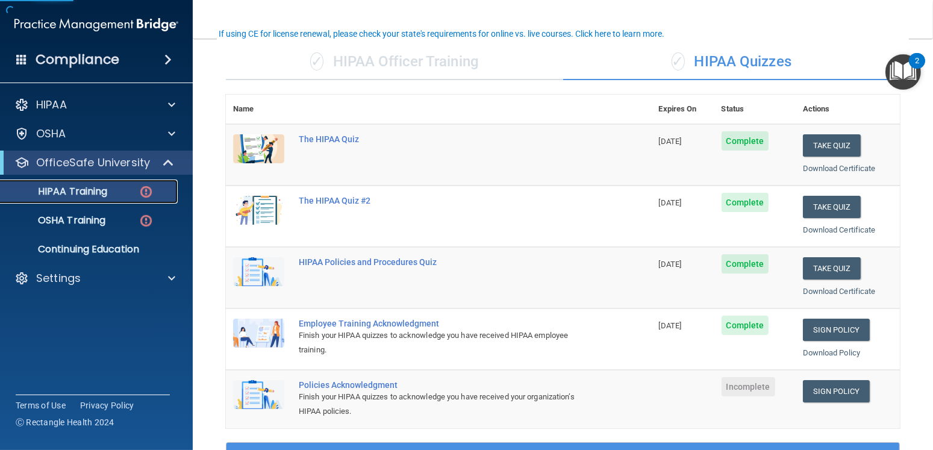
scroll to position [301, 0]
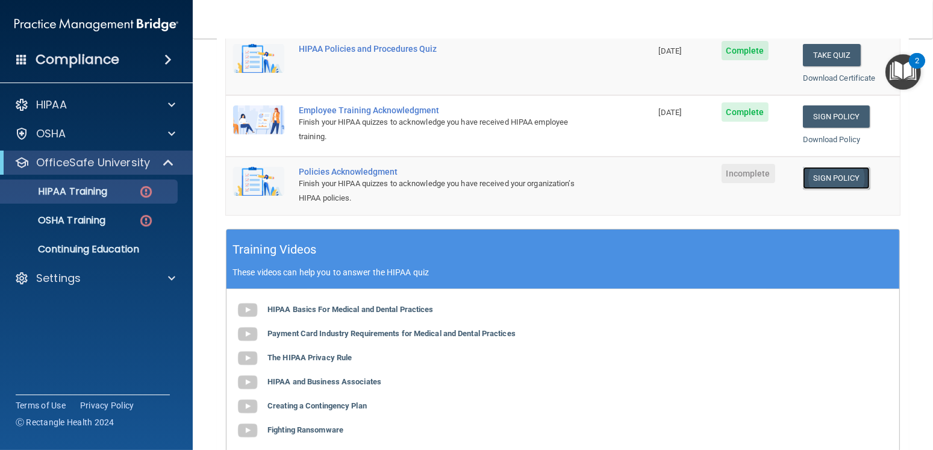
click at [841, 175] on link "Sign Policy" at bounding box center [836, 178] width 67 height 22
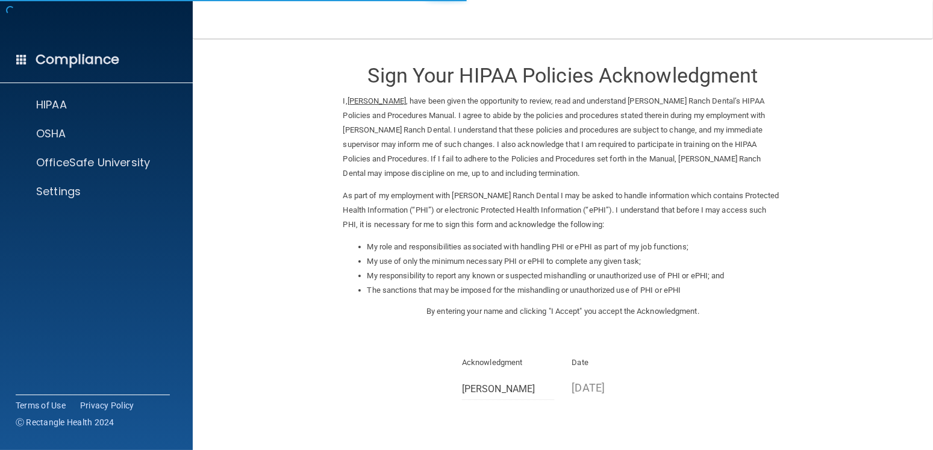
scroll to position [102, 0]
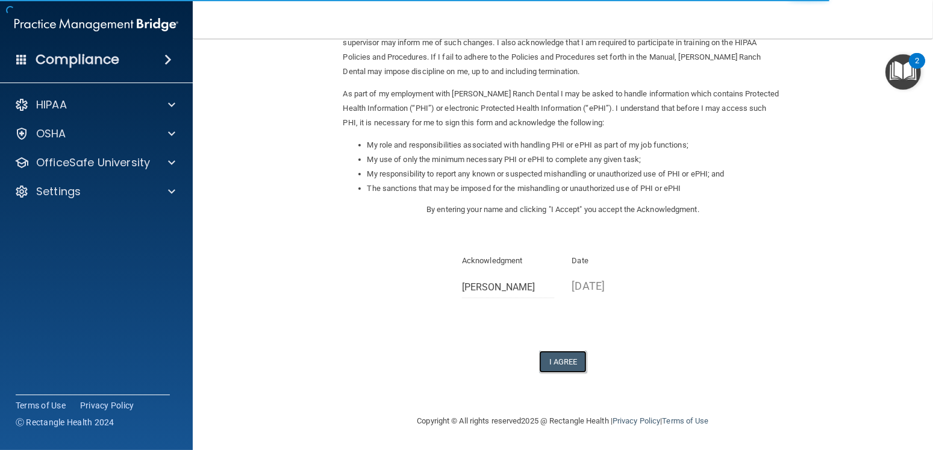
drag, startPoint x: 563, startPoint y: 363, endPoint x: 511, endPoint y: 374, distance: 53.1
click at [563, 363] on button "I Agree" at bounding box center [563, 362] width 48 height 22
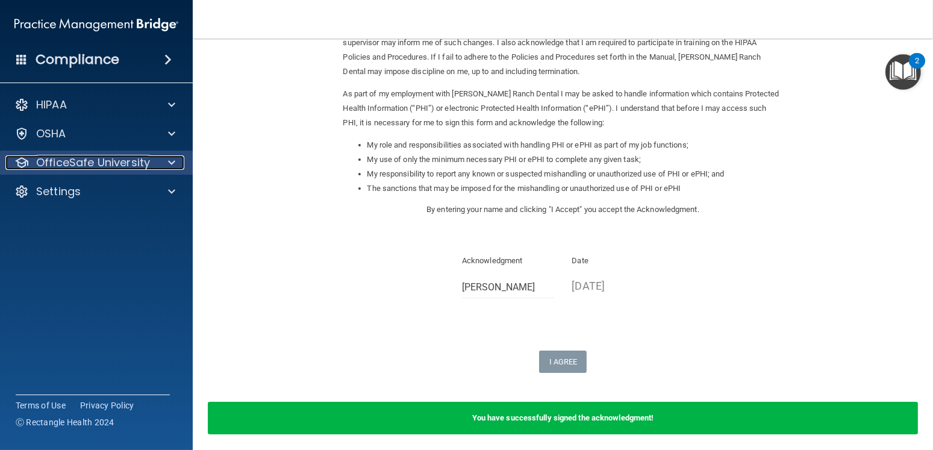
click at [52, 160] on p "OfficeSafe University" at bounding box center [93, 162] width 114 height 14
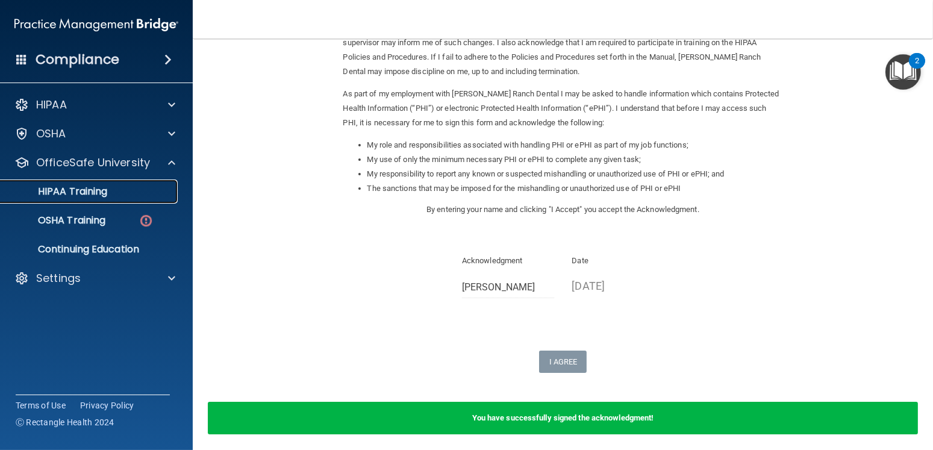
click at [56, 186] on p "HIPAA Training" at bounding box center [57, 192] width 99 height 12
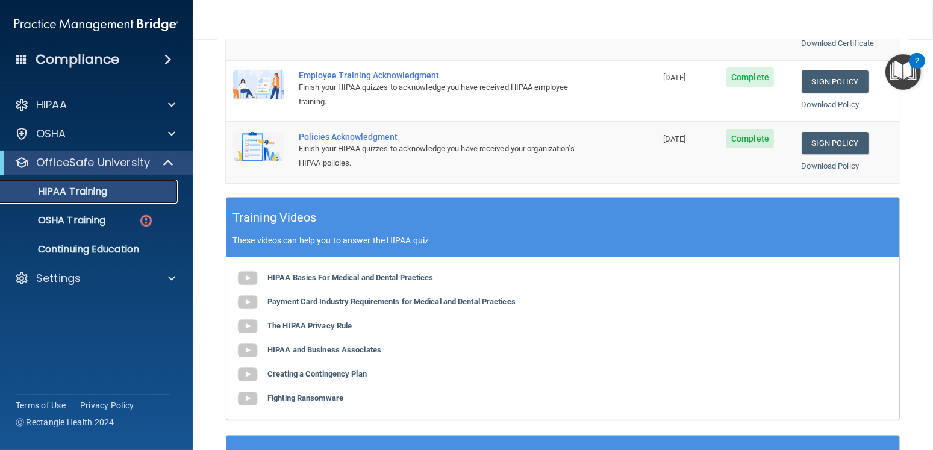
scroll to position [334, 0]
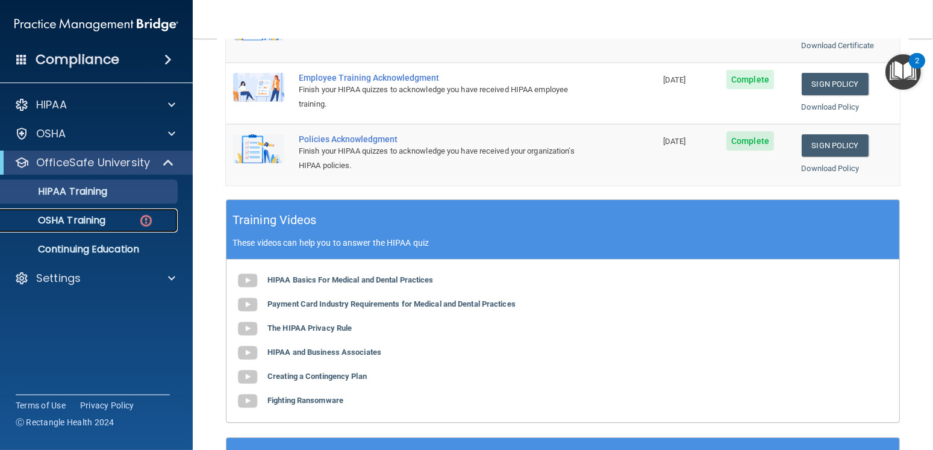
click at [90, 215] on p "OSHA Training" at bounding box center [57, 221] width 98 height 12
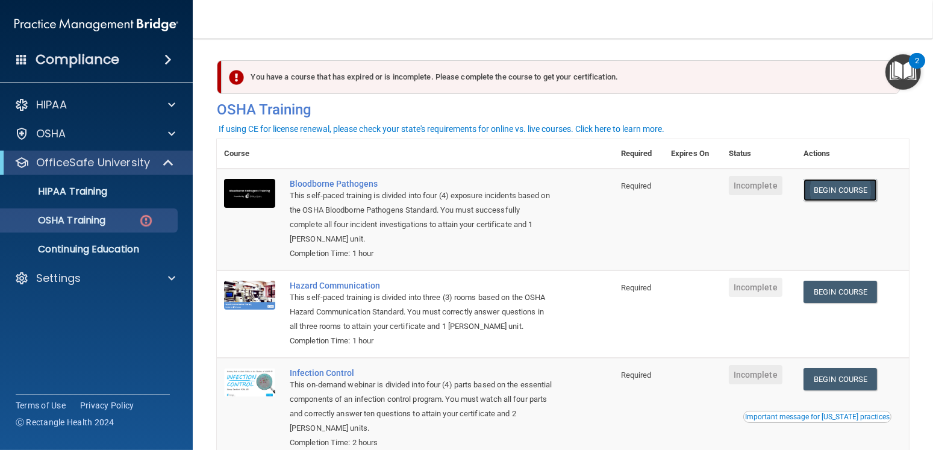
click at [844, 192] on link "Begin Course" at bounding box center [841, 190] width 74 height 22
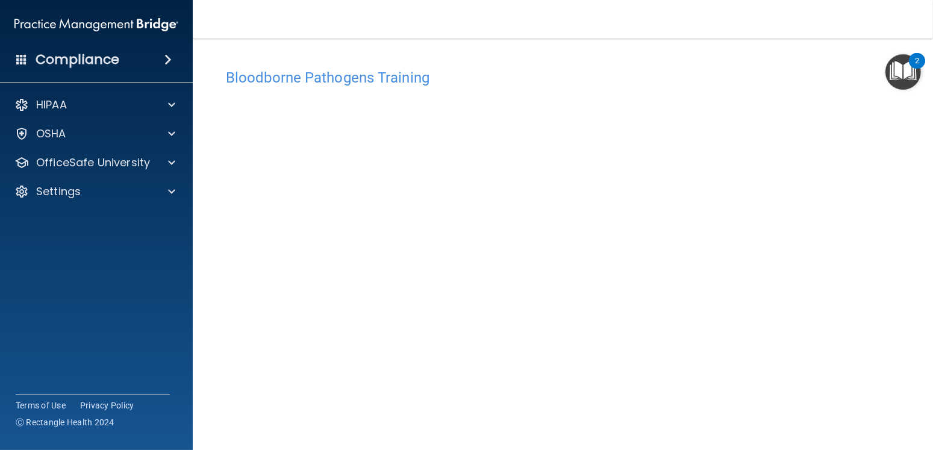
click at [674, 87] on div "Bloodborne Pathogens Training" at bounding box center [563, 78] width 692 height 30
click at [898, 72] on img "Open Resource Center, 2 new notifications" at bounding box center [904, 72] width 36 height 36
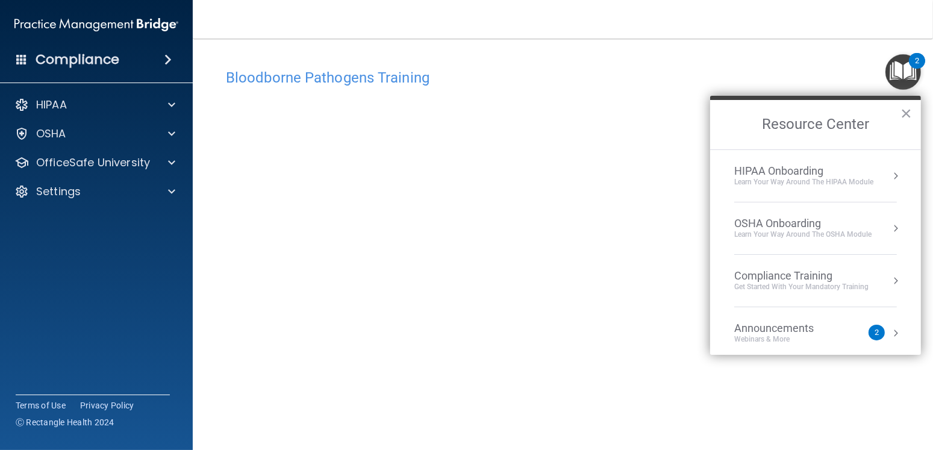
click at [627, 78] on h4 "Bloodborne Pathogens Training" at bounding box center [563, 78] width 674 height 16
click at [905, 113] on button "×" at bounding box center [906, 113] width 11 height 19
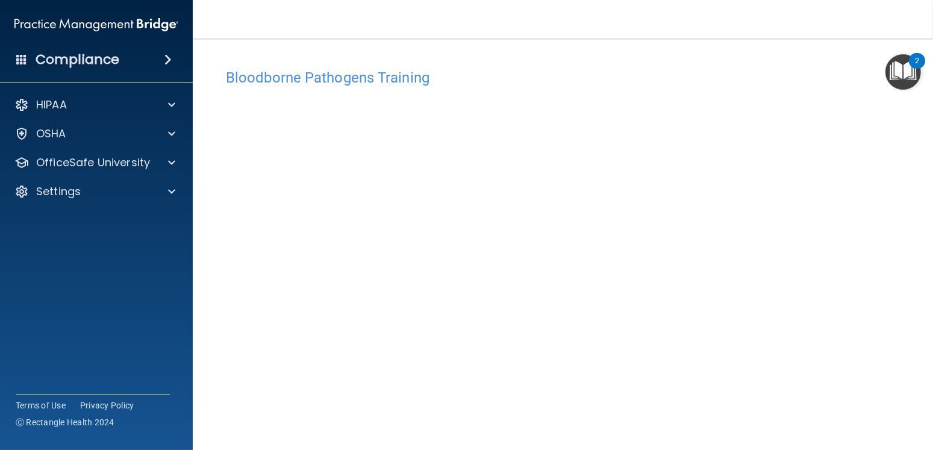
click at [349, 78] on h4 "Bloodborne Pathogens Training" at bounding box center [563, 78] width 674 height 16
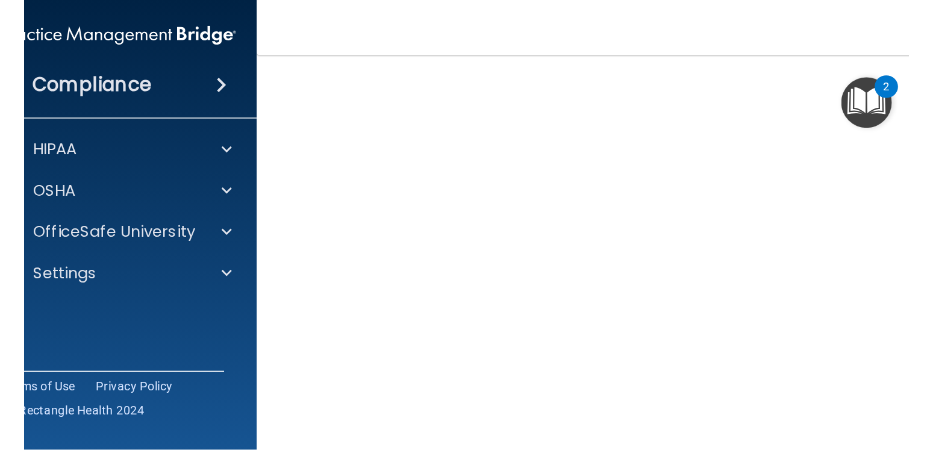
scroll to position [19, 0]
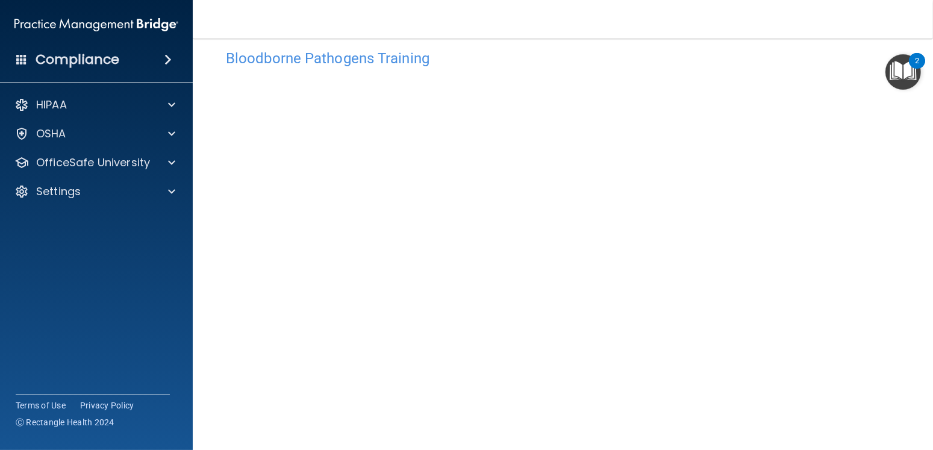
click at [898, 70] on img "Open Resource Center, 2 new notifications" at bounding box center [904, 72] width 36 height 36
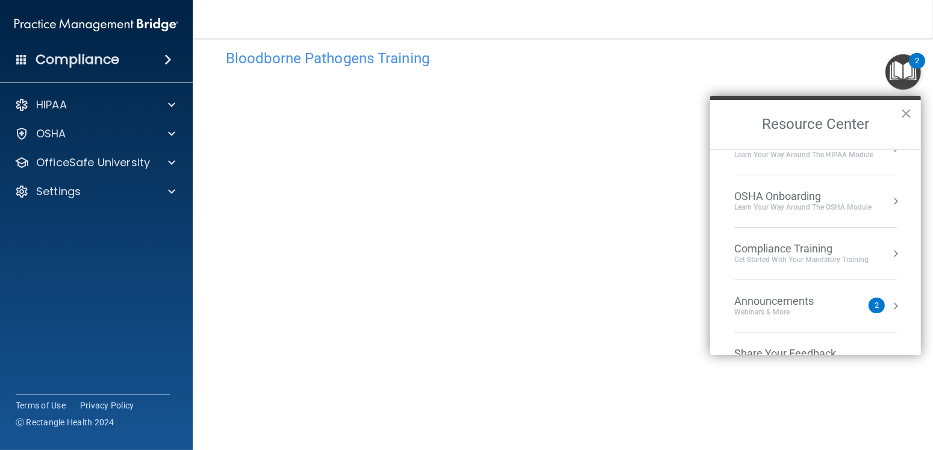
scroll to position [66, 0]
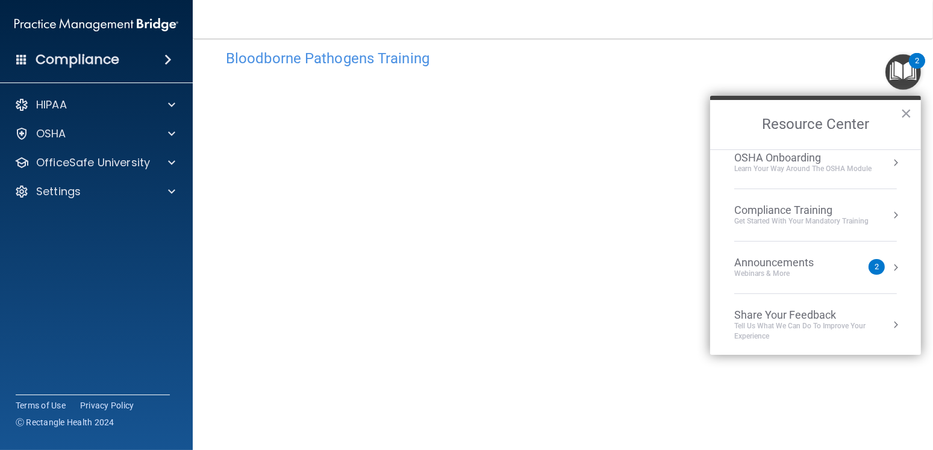
click at [782, 266] on div "Announcements" at bounding box center [787, 262] width 104 height 13
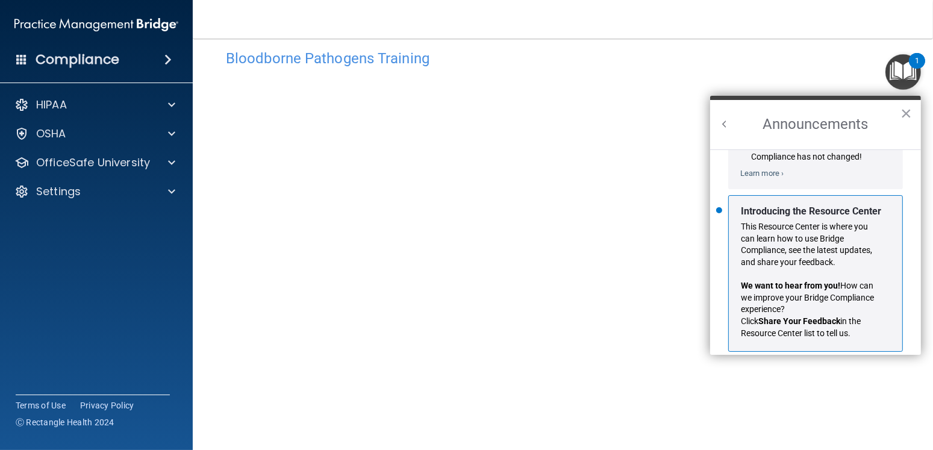
scroll to position [197, 0]
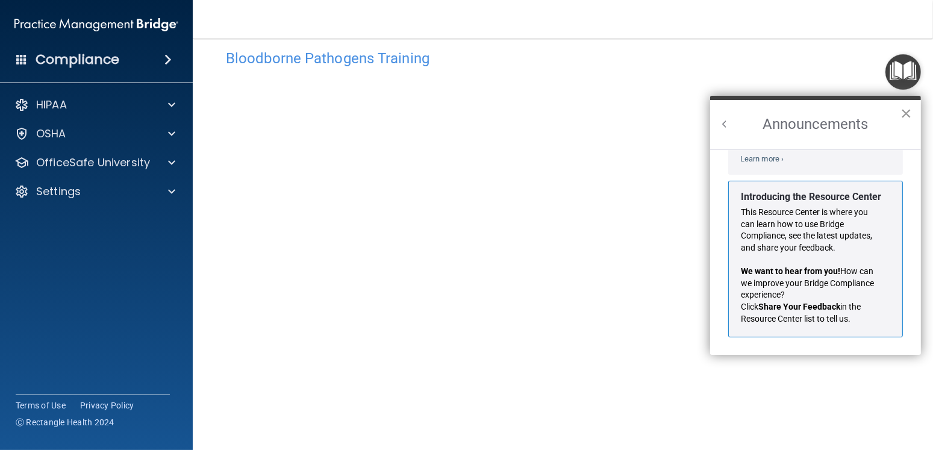
click at [909, 111] on button "×" at bounding box center [906, 113] width 11 height 19
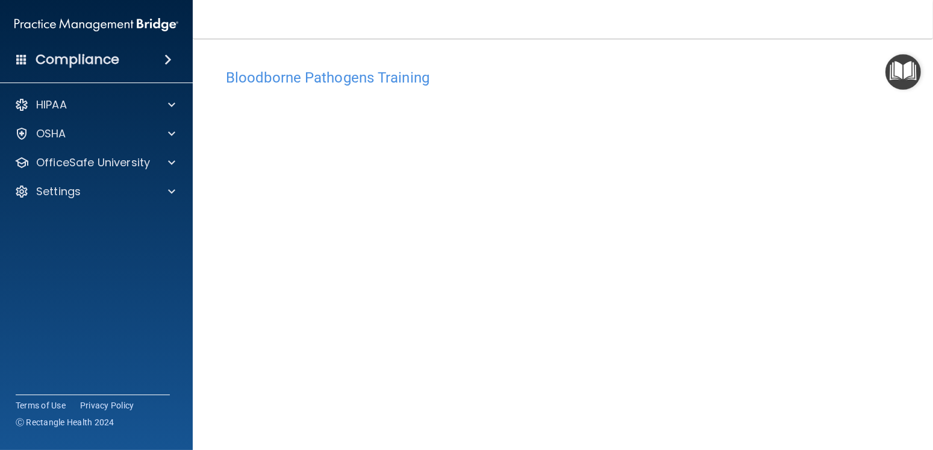
scroll to position [65, 0]
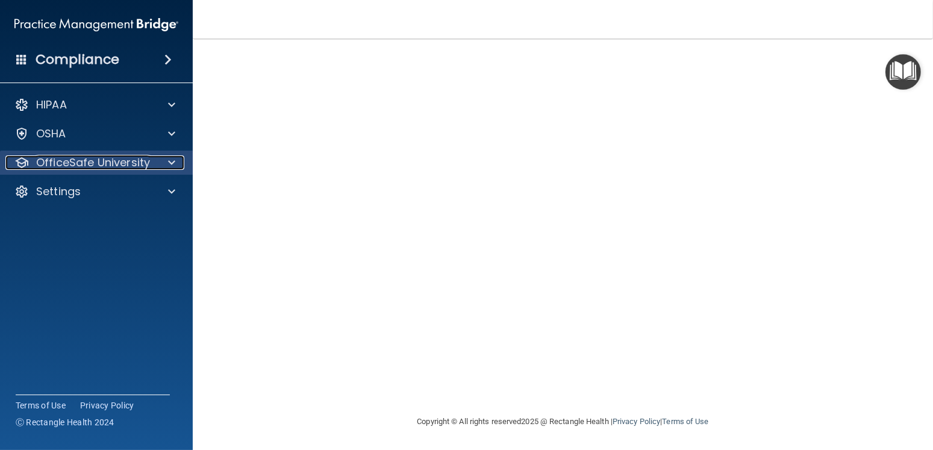
click at [125, 161] on p "OfficeSafe University" at bounding box center [93, 162] width 114 height 14
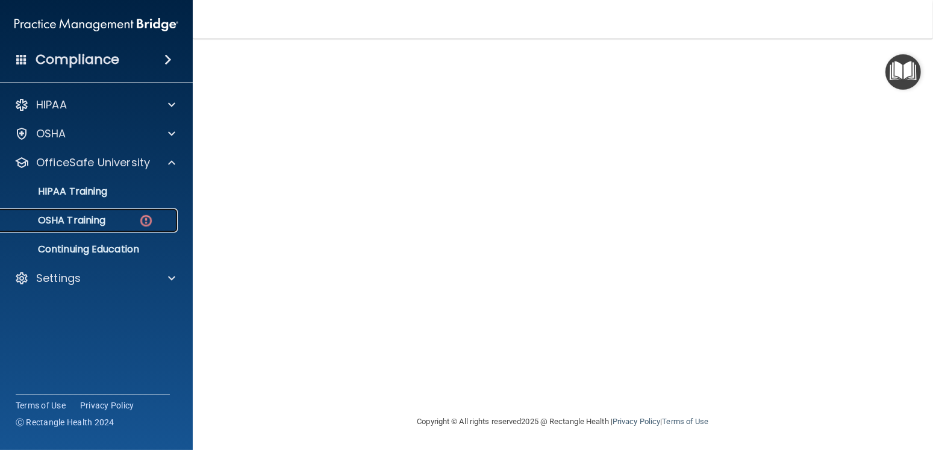
click at [112, 215] on div "OSHA Training" at bounding box center [90, 221] width 165 height 12
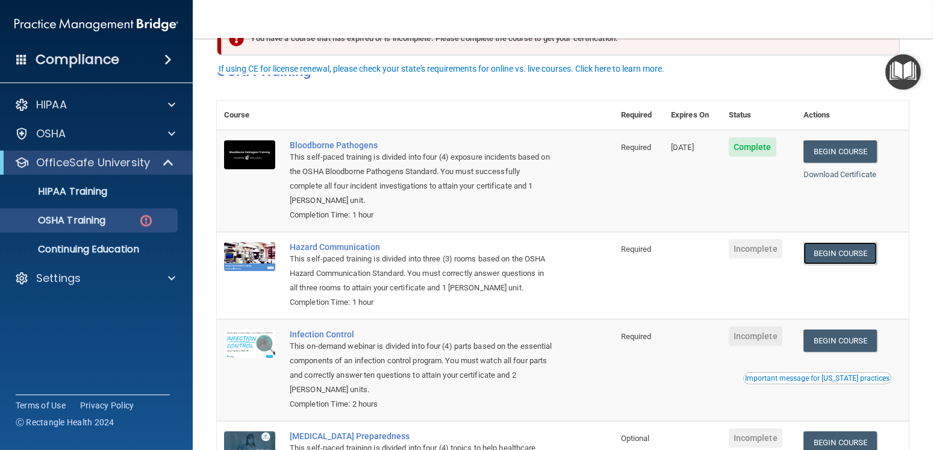
scroll to position [60, 0]
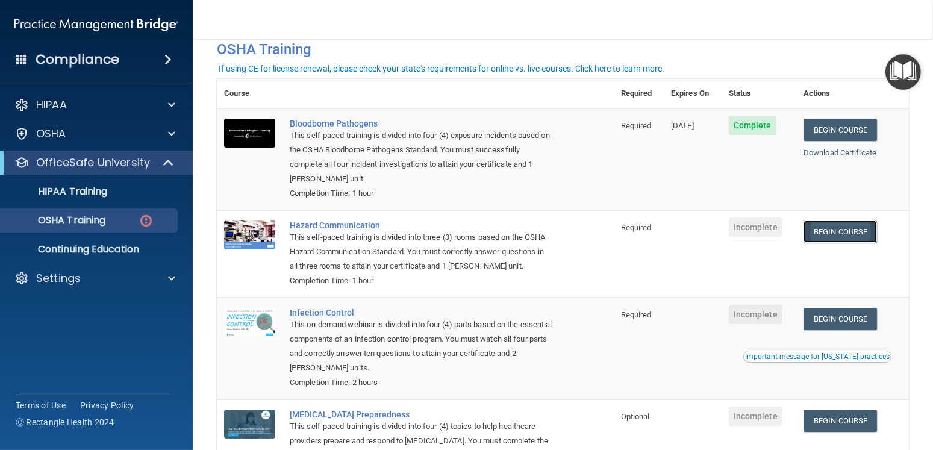
click at [838, 231] on link "Begin Course" at bounding box center [841, 232] width 74 height 22
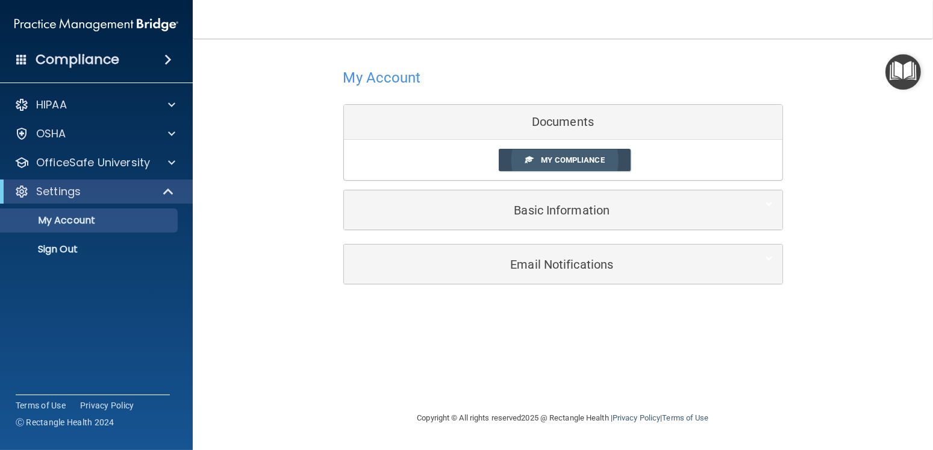
click at [534, 159] on link "My Compliance" at bounding box center [565, 160] width 132 height 22
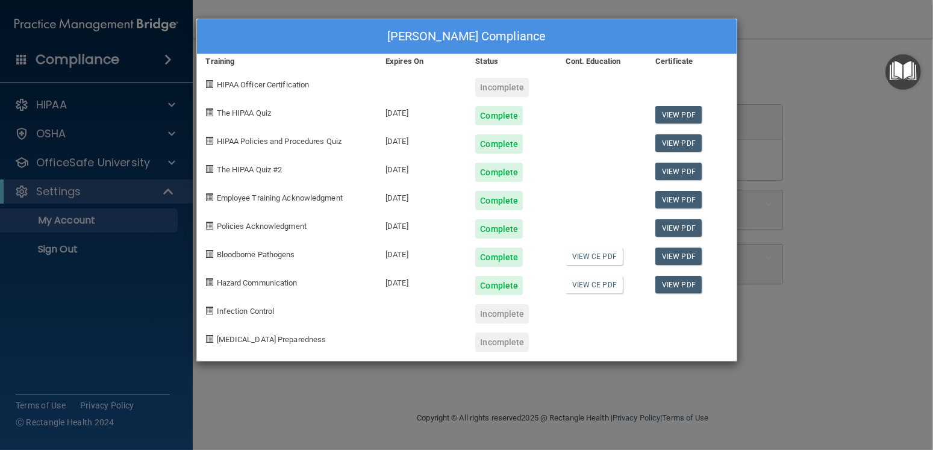
click at [497, 85] on div "Incomplete" at bounding box center [502, 87] width 54 height 19
click at [249, 81] on span "HIPAA Officer Certification" at bounding box center [263, 84] width 93 height 9
click at [299, 84] on span "HIPAA Officer Certification" at bounding box center [263, 84] width 93 height 9
click at [532, 80] on div "Incomplete" at bounding box center [511, 83] width 90 height 28
click at [515, 83] on div "Incomplete" at bounding box center [502, 87] width 54 height 19
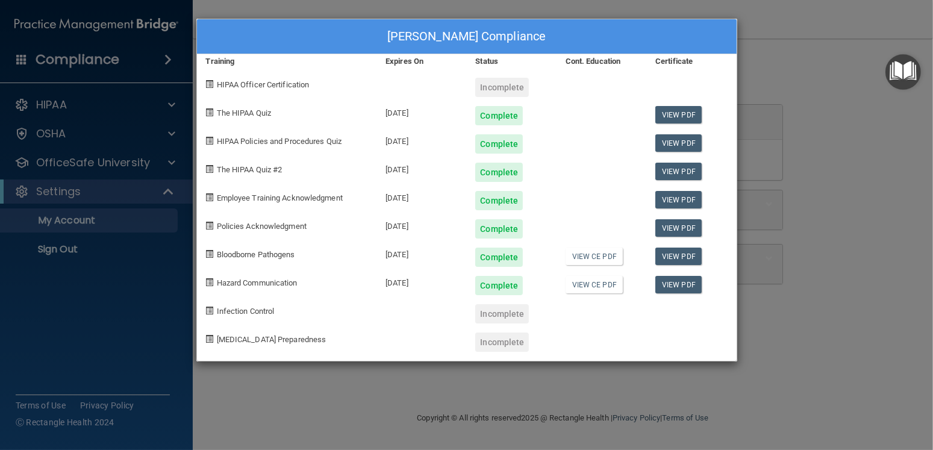
click at [269, 82] on span "HIPAA Officer Certification" at bounding box center [263, 84] width 93 height 9
click at [213, 85] on span at bounding box center [210, 84] width 8 height 8
click at [209, 85] on span at bounding box center [210, 84] width 8 height 8
click at [776, 78] on div "[PERSON_NAME] Compliance Training Expires On Status Cont. Education Certificate…" at bounding box center [466, 225] width 933 height 450
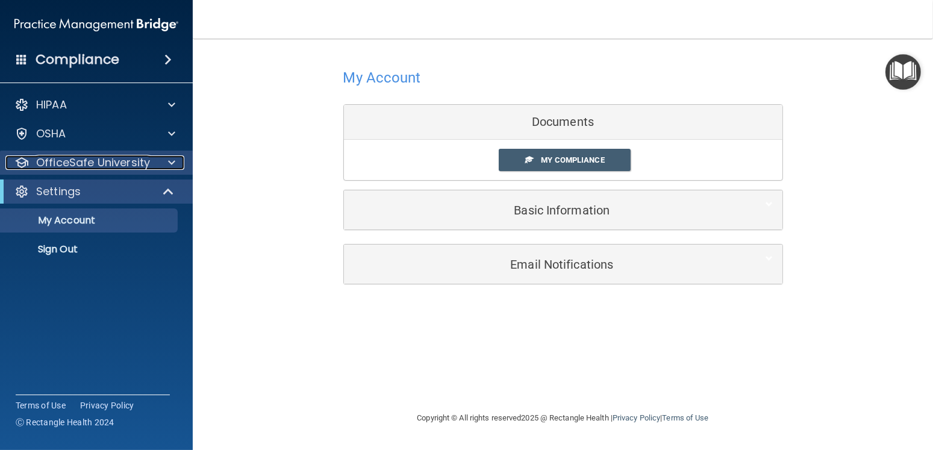
click at [78, 164] on p "OfficeSafe University" at bounding box center [93, 162] width 114 height 14
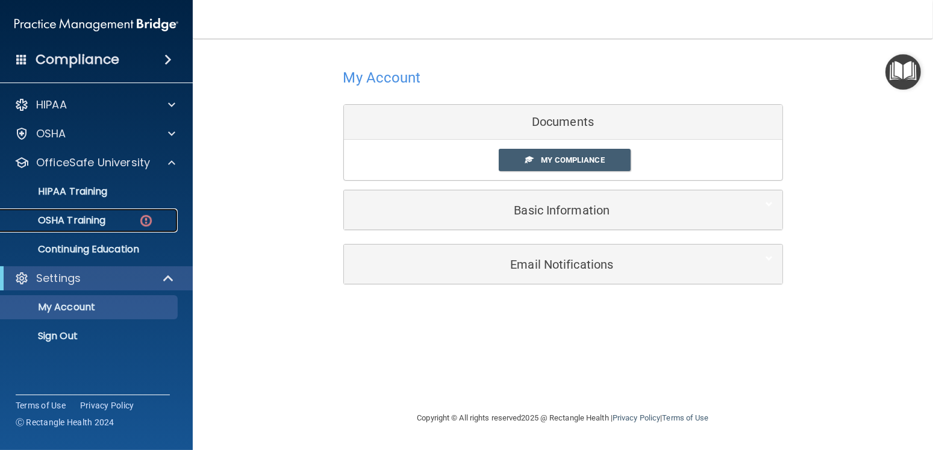
click at [95, 219] on p "OSHA Training" at bounding box center [57, 221] width 98 height 12
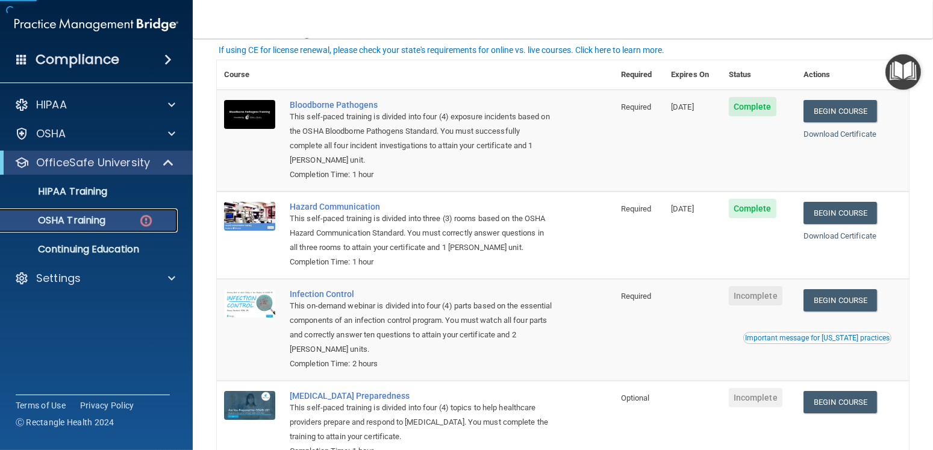
scroll to position [158, 0]
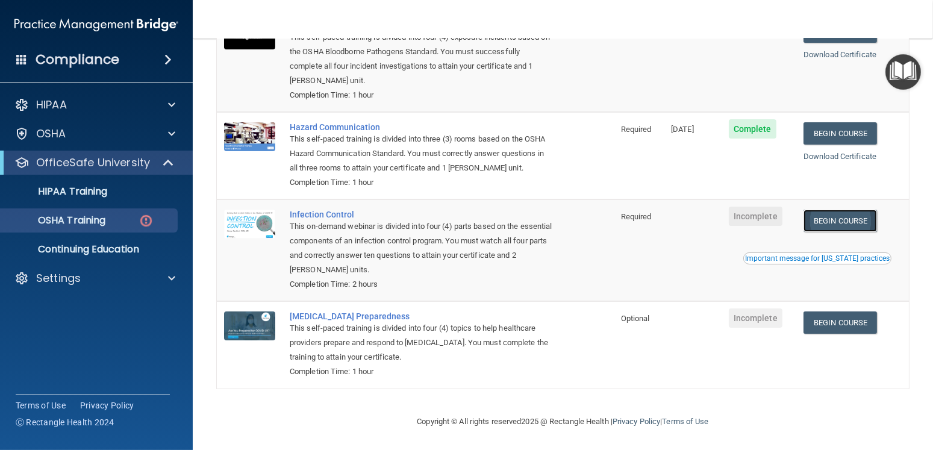
click at [837, 211] on link "Begin Course" at bounding box center [841, 221] width 74 height 22
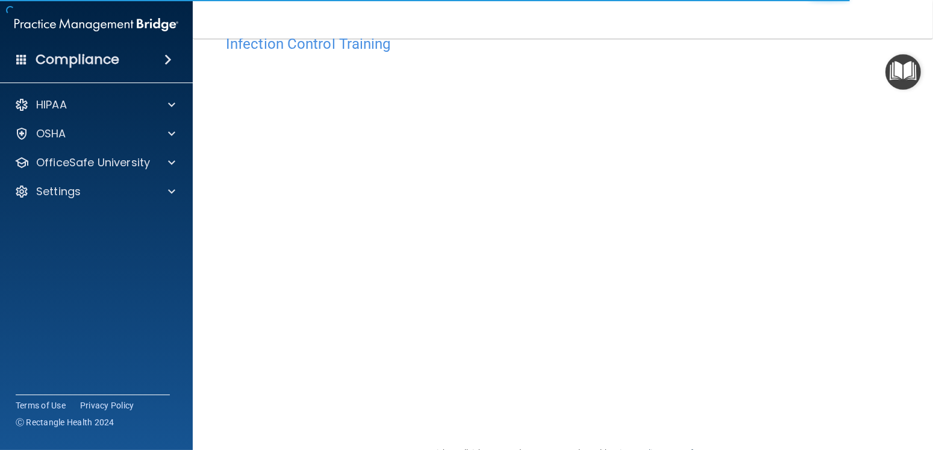
scroll to position [65, 0]
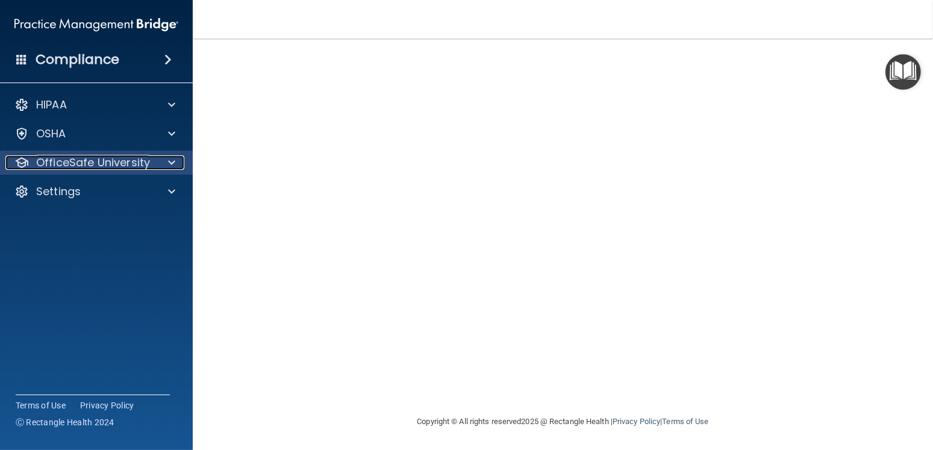
click at [58, 159] on p "OfficeSafe University" at bounding box center [93, 162] width 114 height 14
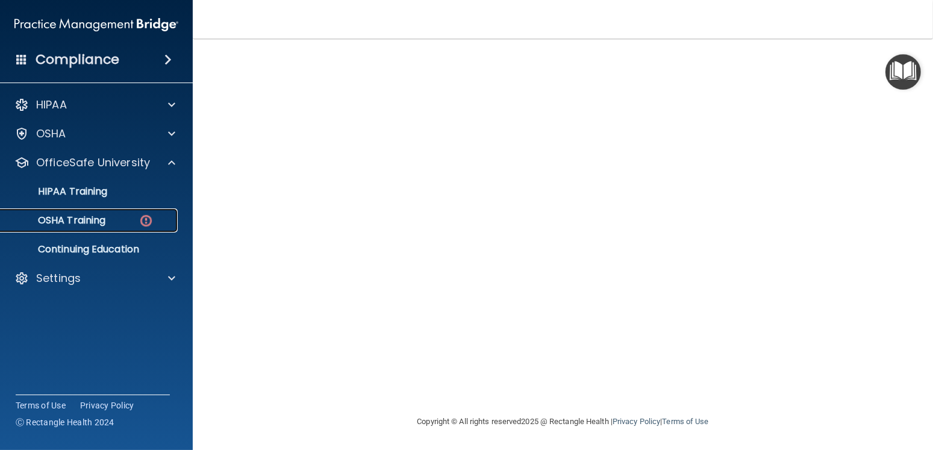
click at [107, 219] on div "OSHA Training" at bounding box center [90, 221] width 165 height 12
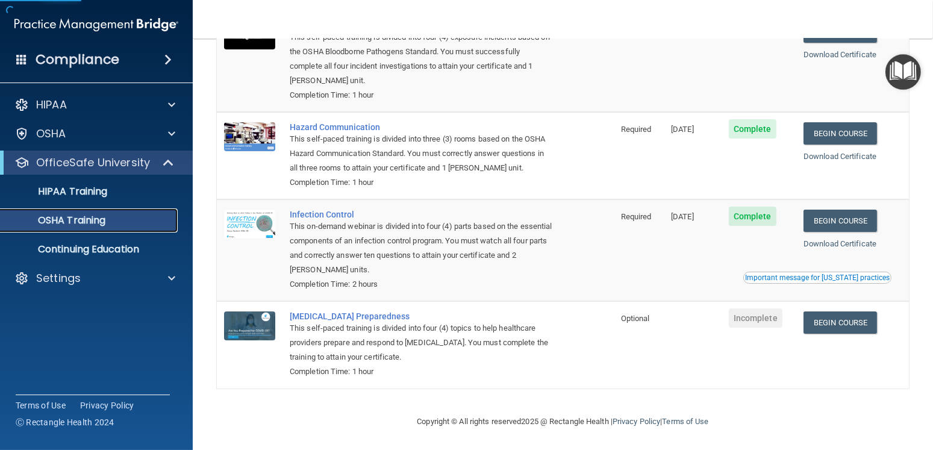
scroll to position [125, 0]
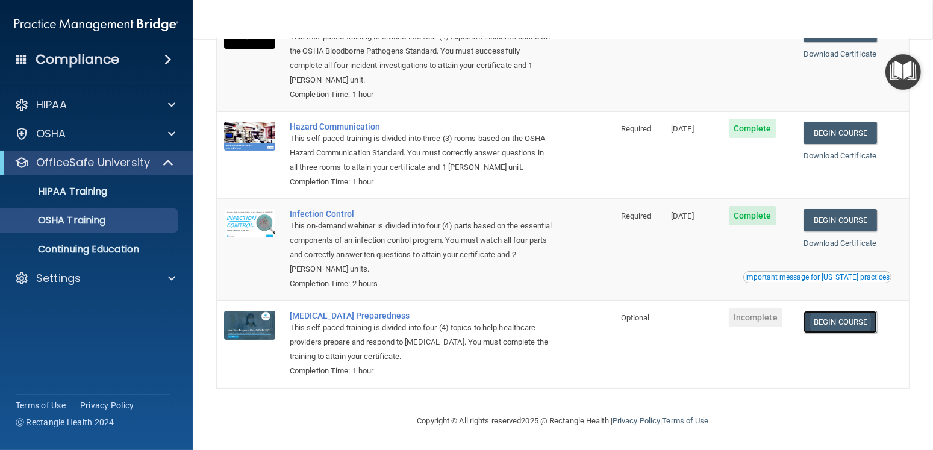
click at [845, 315] on link "Begin Course" at bounding box center [841, 322] width 74 height 22
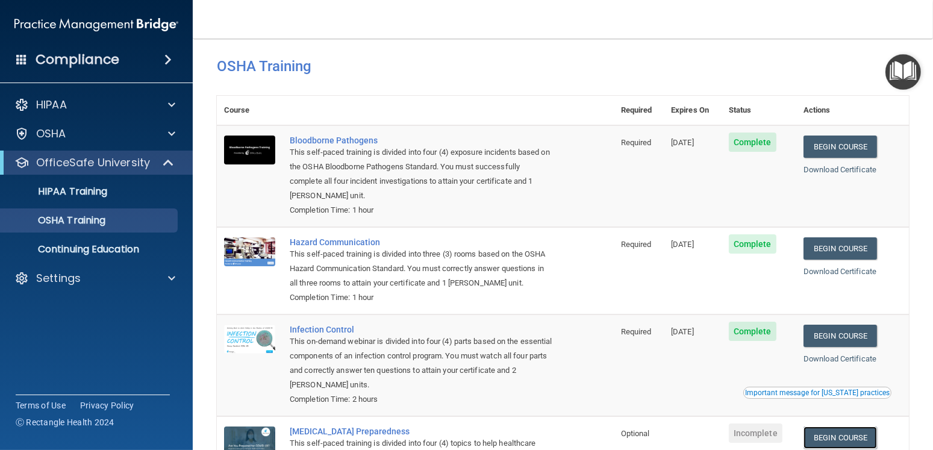
scroll to position [0, 0]
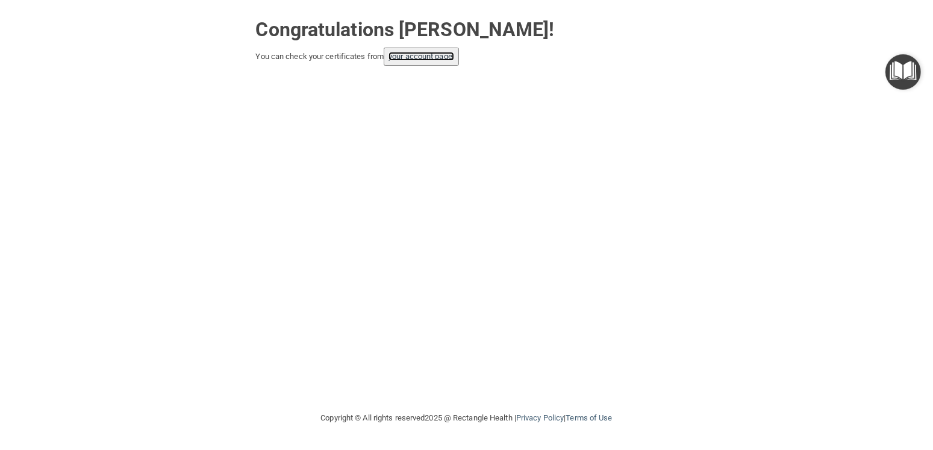
click at [416, 58] on link "your account page!" at bounding box center [422, 56] width 66 height 9
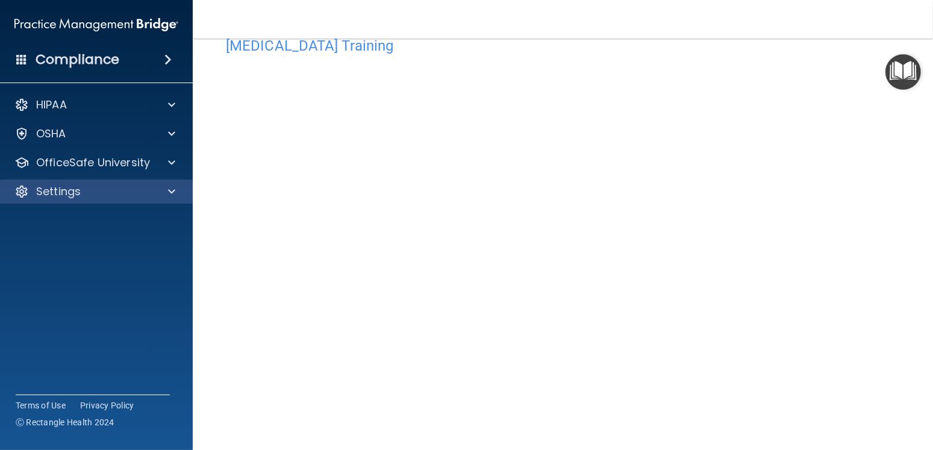
scroll to position [5, 0]
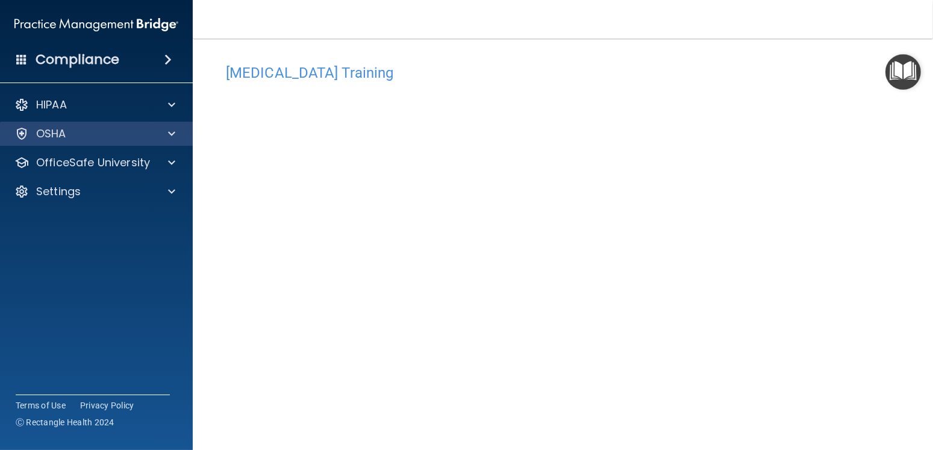
click at [68, 124] on div "OSHA" at bounding box center [96, 134] width 193 height 24
click at [94, 134] on div "OSHA" at bounding box center [79, 134] width 149 height 14
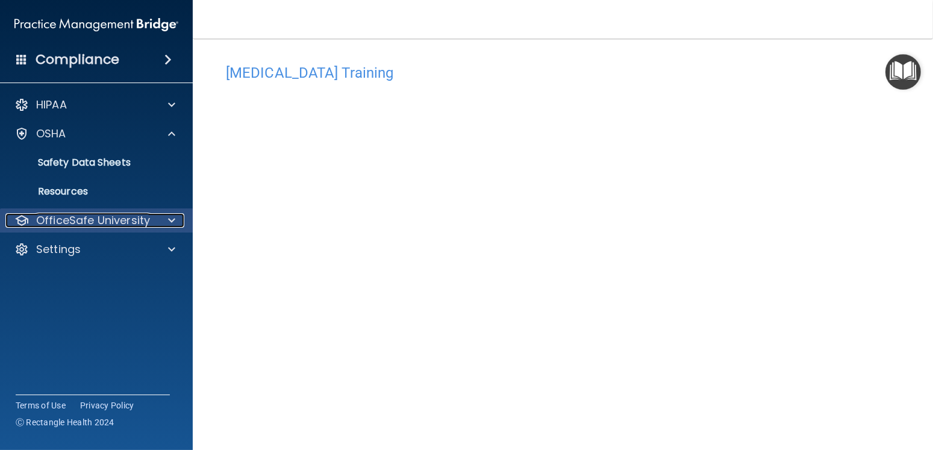
click at [102, 221] on p "OfficeSafe University" at bounding box center [93, 220] width 114 height 14
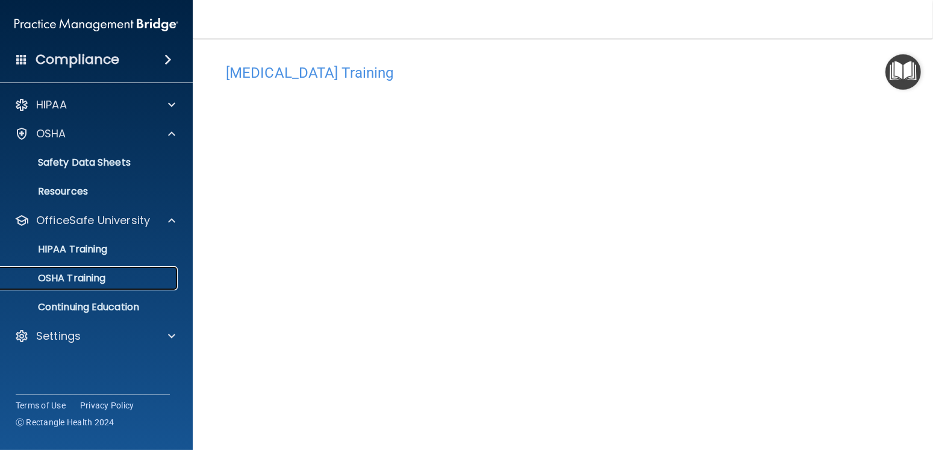
click at [95, 275] on p "OSHA Training" at bounding box center [57, 278] width 98 height 12
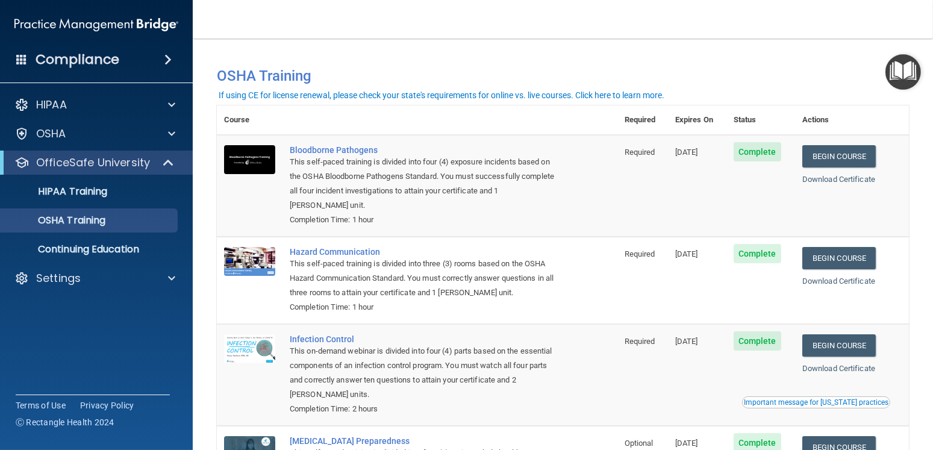
click at [297, 95] on div "If using CE for license renewal, please check your state's requirements for onl…" at bounding box center [442, 95] width 446 height 8
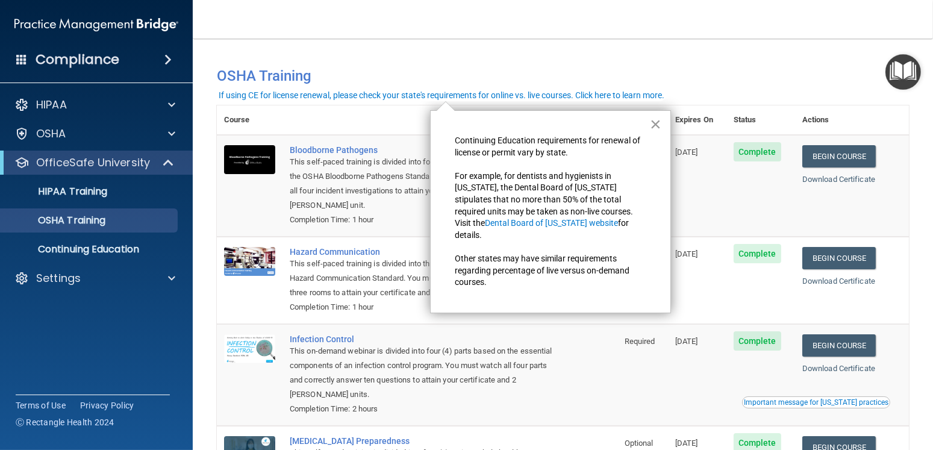
click at [658, 119] on button "×" at bounding box center [655, 123] width 11 height 19
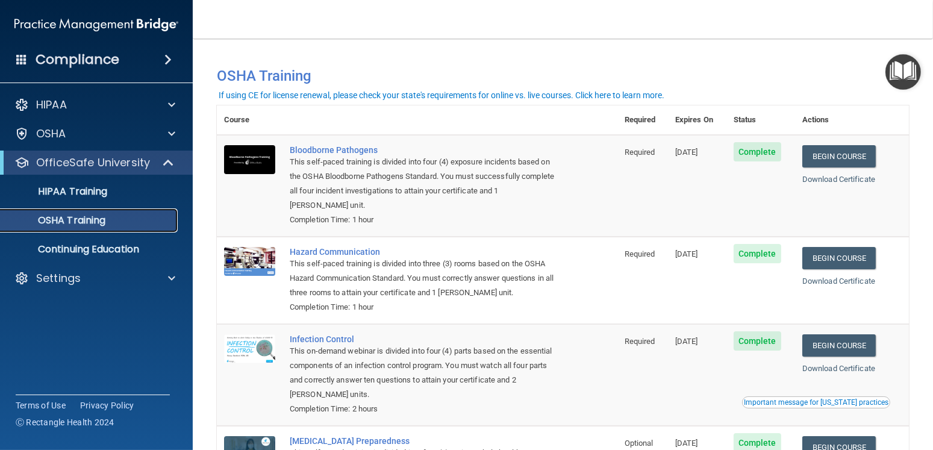
click at [66, 215] on p "OSHA Training" at bounding box center [57, 221] width 98 height 12
click at [66, 246] on p "Continuing Education" at bounding box center [90, 249] width 165 height 12
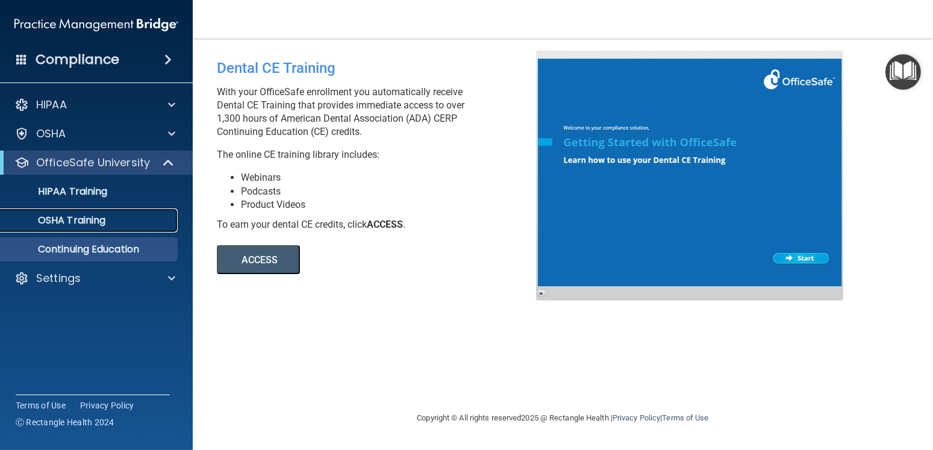
click at [76, 222] on p "OSHA Training" at bounding box center [57, 221] width 98 height 12
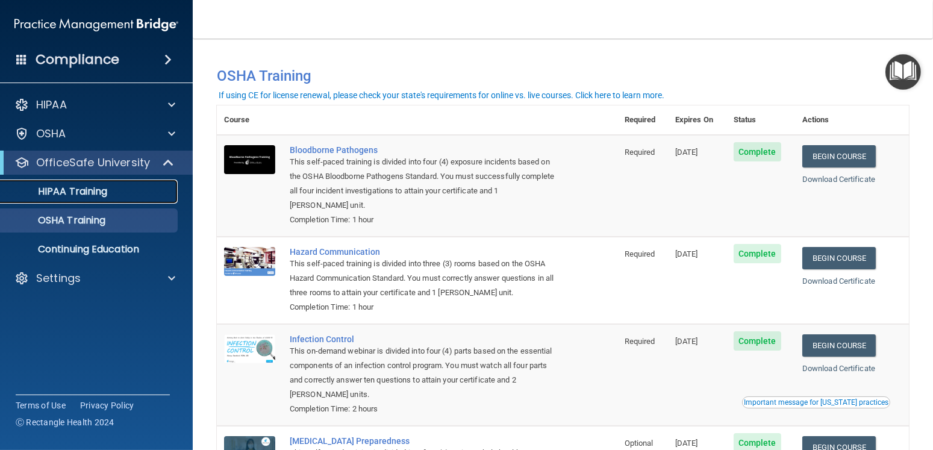
click at [93, 189] on p "HIPAA Training" at bounding box center [57, 192] width 99 height 12
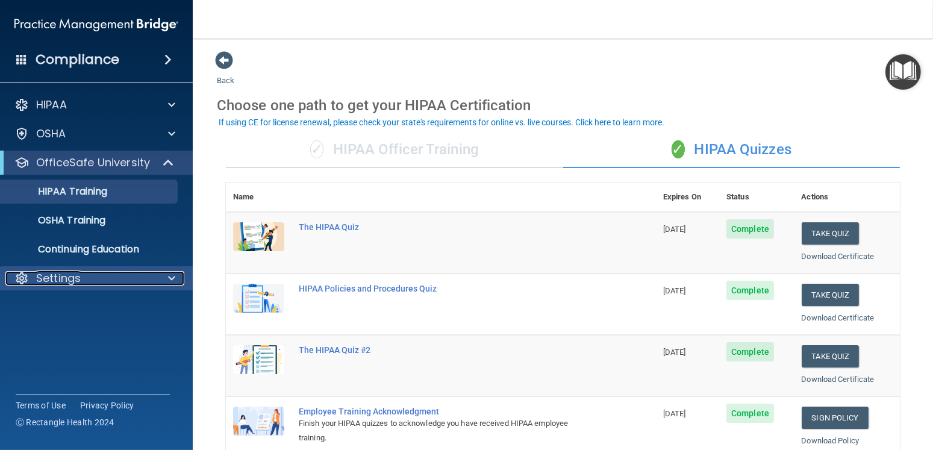
click at [60, 275] on p "Settings" at bounding box center [58, 278] width 45 height 14
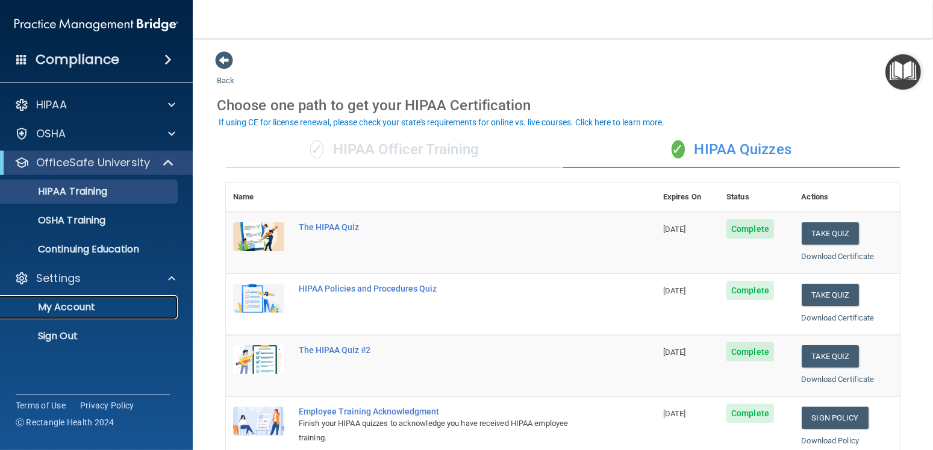
click at [64, 307] on p "My Account" at bounding box center [90, 307] width 165 height 12
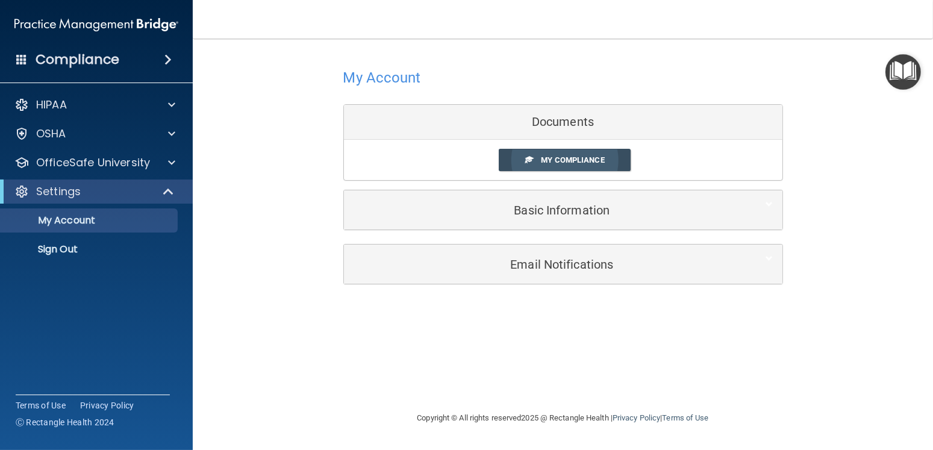
click at [567, 163] on span "My Compliance" at bounding box center [572, 159] width 63 height 9
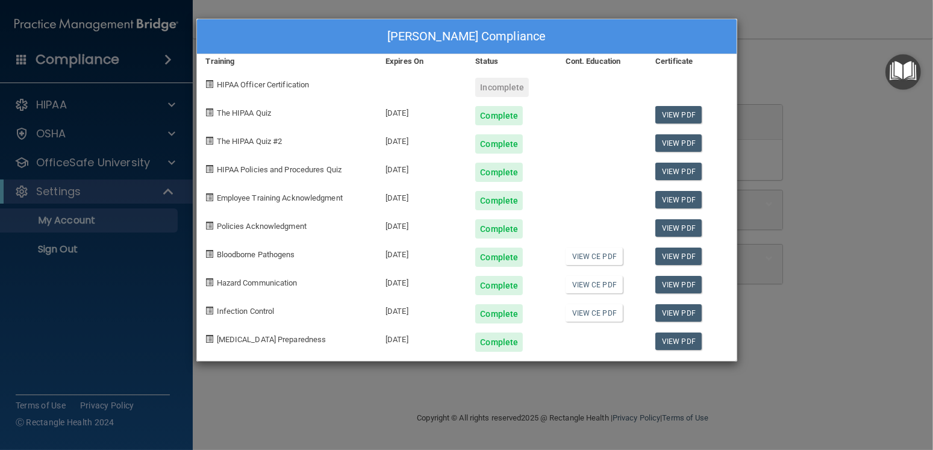
click at [496, 86] on div "Incomplete" at bounding box center [502, 87] width 54 height 19
click at [259, 84] on span "HIPAA Officer Certification" at bounding box center [263, 84] width 93 height 9
click at [208, 86] on span at bounding box center [210, 84] width 8 height 8
click at [208, 82] on span at bounding box center [210, 84] width 8 height 8
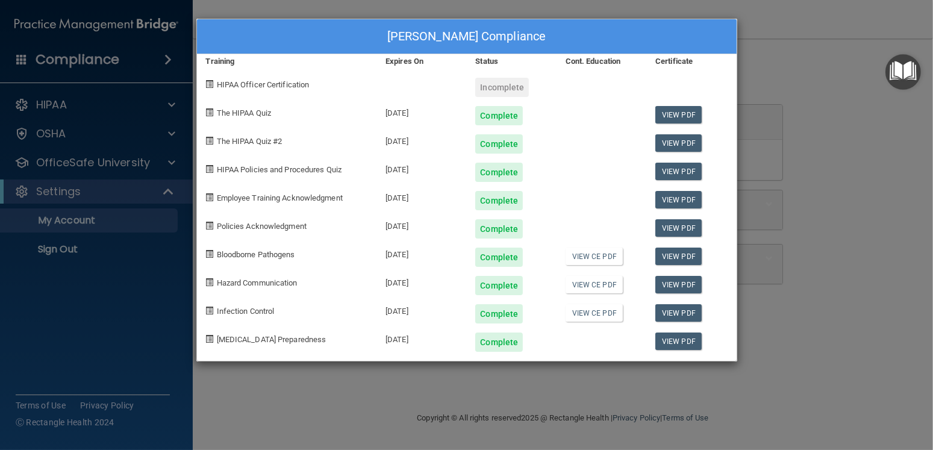
click at [819, 321] on div "Desiree Gonzalez's Compliance Training Expires On Status Cont. Education Certif…" at bounding box center [466, 225] width 933 height 450
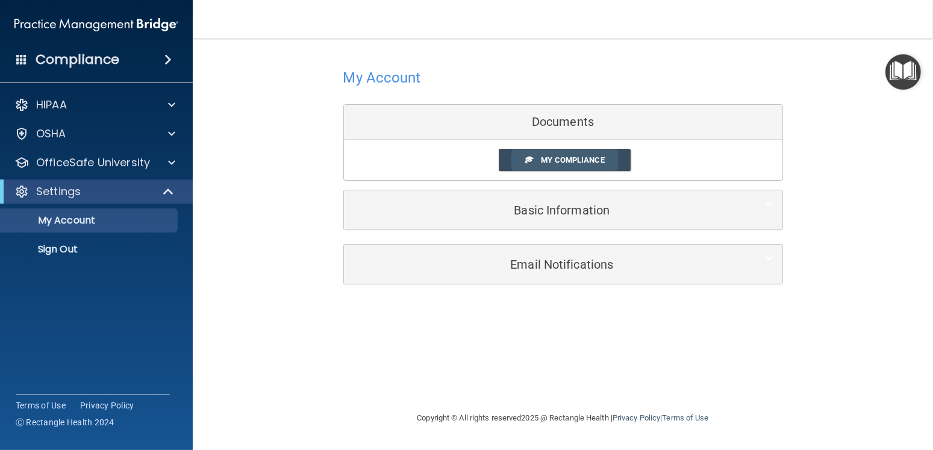
click at [557, 155] on span "My Compliance" at bounding box center [572, 159] width 63 height 9
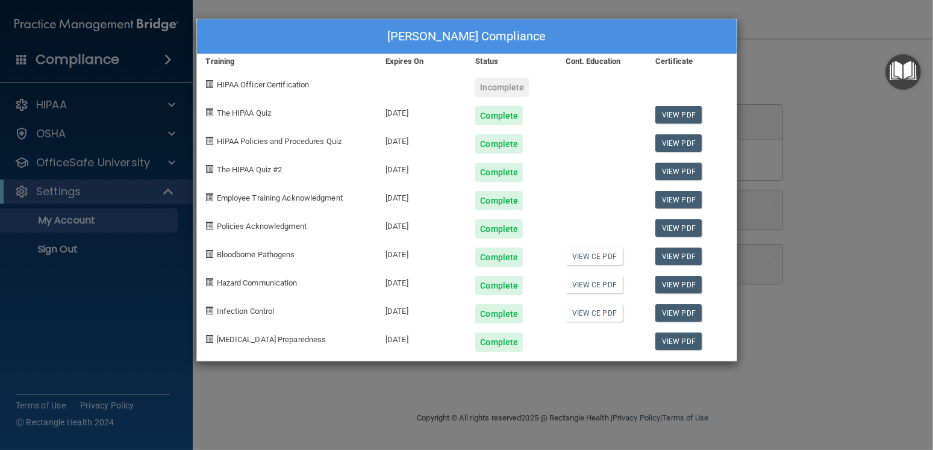
drag, startPoint x: 231, startPoint y: 83, endPoint x: 208, endPoint y: 84, distance: 22.3
click at [231, 83] on span "HIPAA Officer Certification" at bounding box center [263, 84] width 93 height 9
click at [210, 84] on span at bounding box center [210, 84] width 8 height 8
click at [856, 236] on div "Desiree Gonzalez's Compliance Training Expires On Status Cont. Education Certif…" at bounding box center [466, 225] width 933 height 450
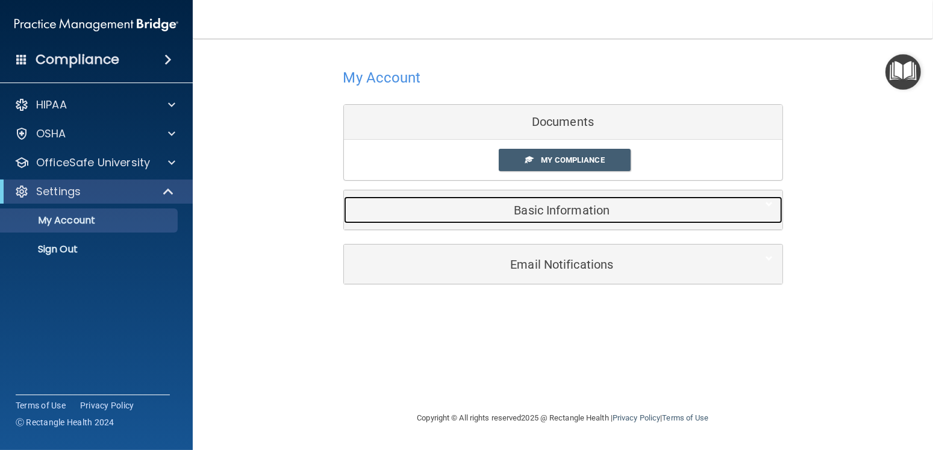
click at [554, 219] on div "Basic Information" at bounding box center [545, 209] width 402 height 27
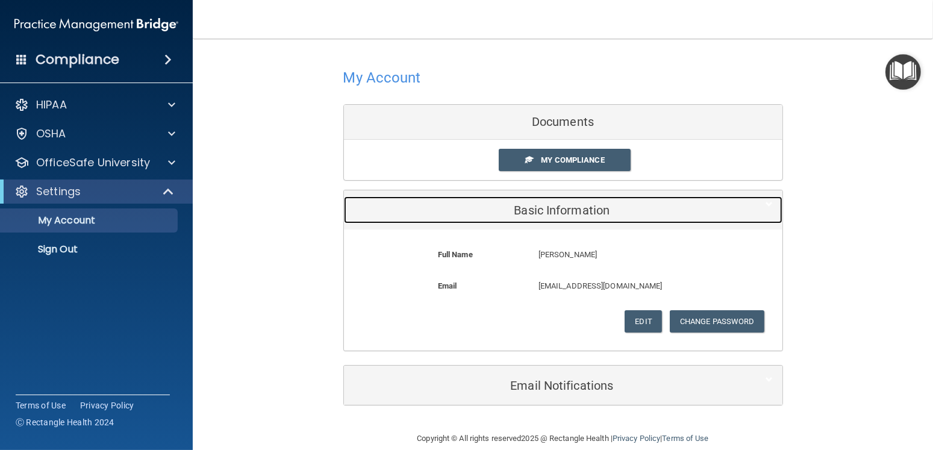
scroll to position [16, 0]
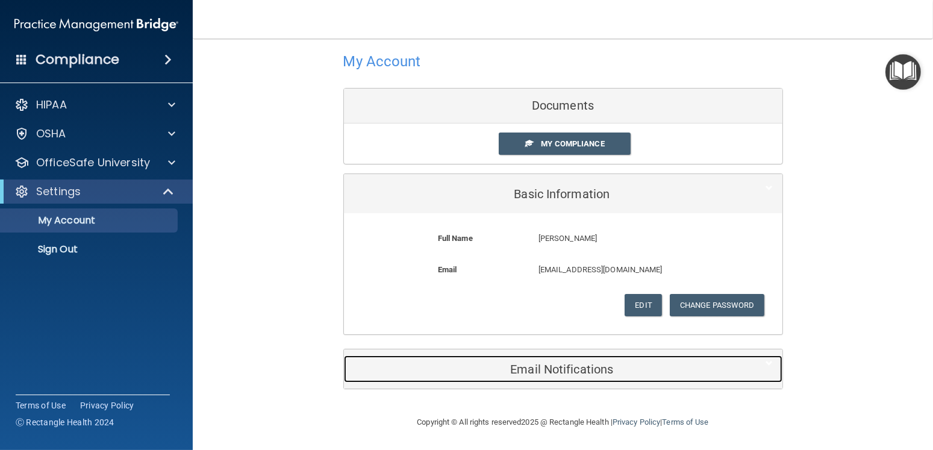
click at [550, 369] on h5 "Email Notifications" at bounding box center [545, 369] width 384 height 13
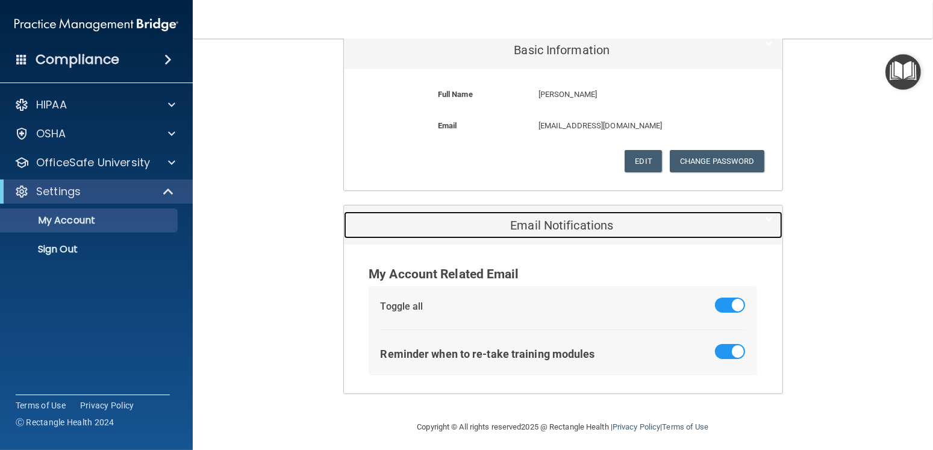
scroll to position [165, 0]
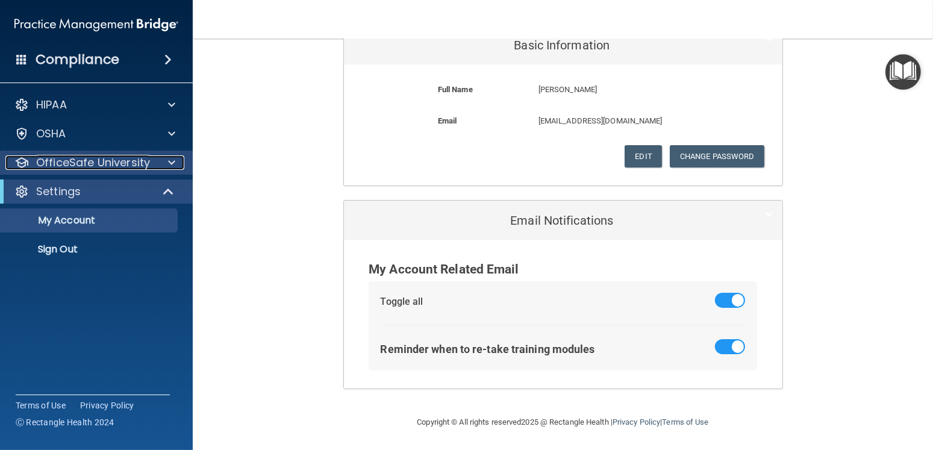
click at [65, 164] on p "OfficeSafe University" at bounding box center [93, 162] width 114 height 14
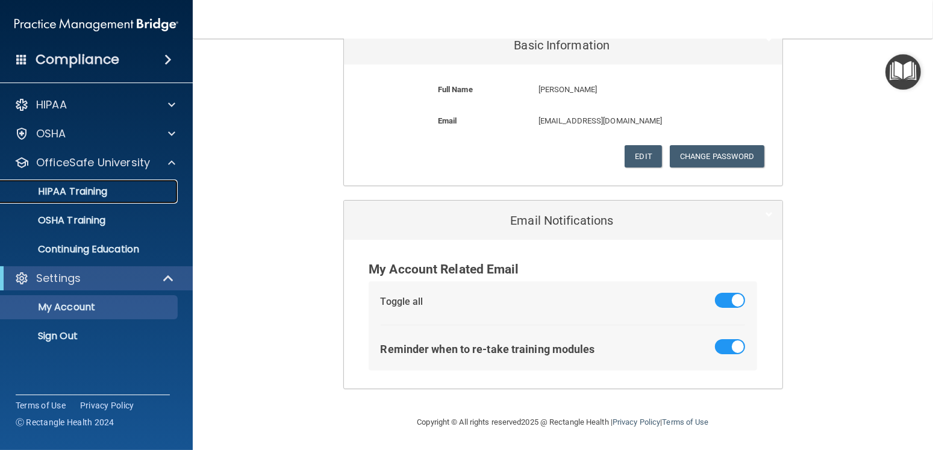
click at [76, 190] on p "HIPAA Training" at bounding box center [57, 192] width 99 height 12
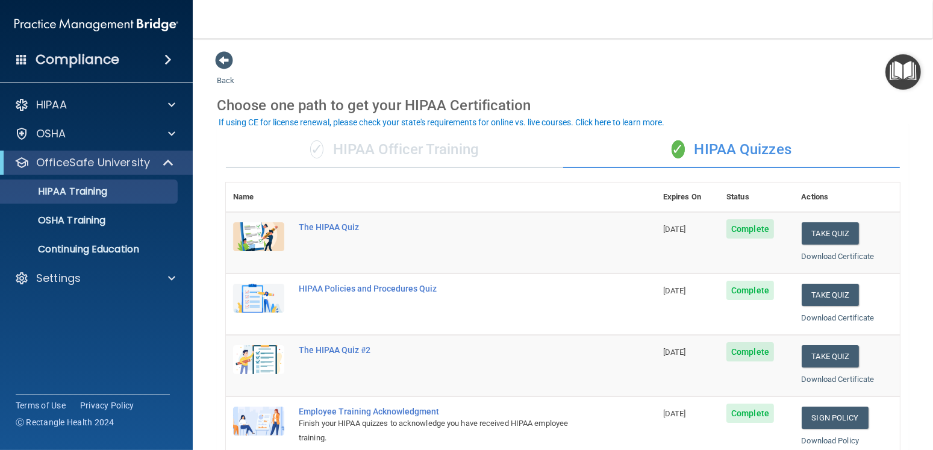
click at [416, 153] on div "✓ HIPAA Officer Training" at bounding box center [394, 150] width 337 height 36
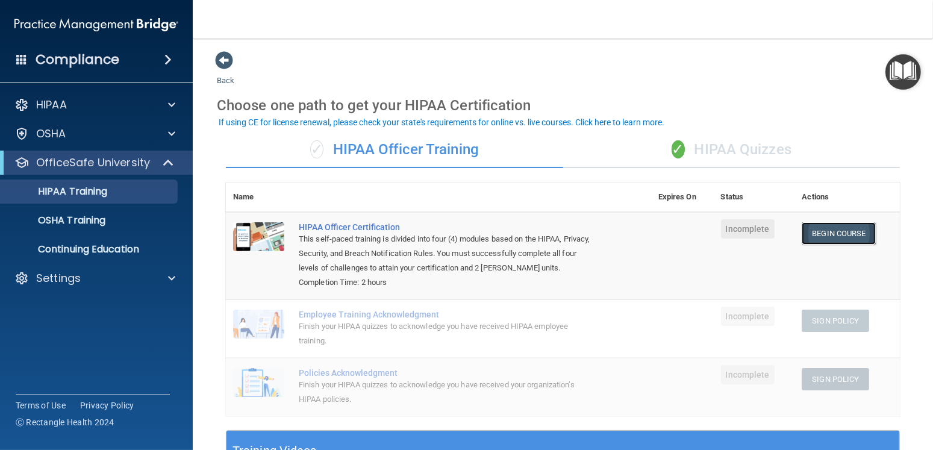
click at [841, 234] on link "Begin Course" at bounding box center [839, 233] width 74 height 22
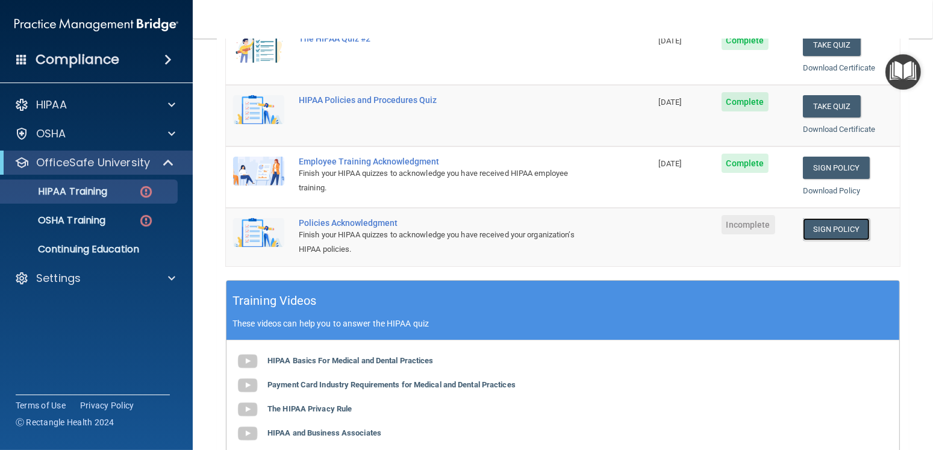
scroll to position [90, 0]
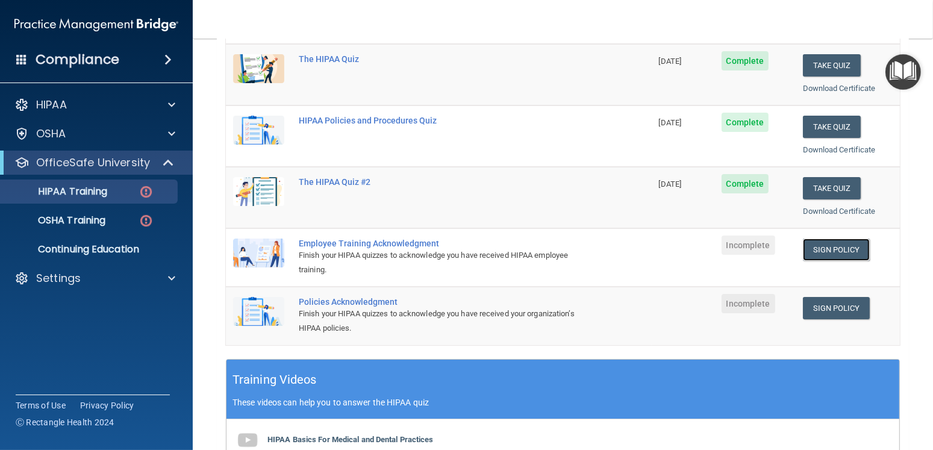
scroll to position [181, 0]
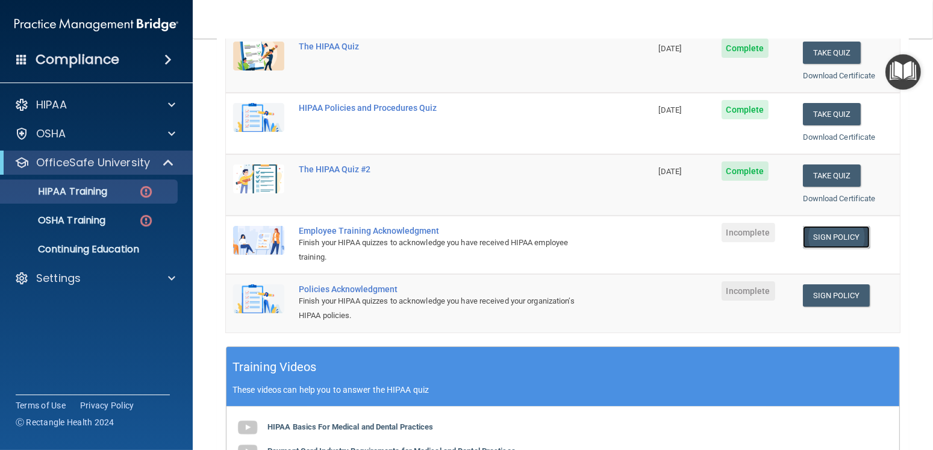
click at [835, 246] on link "Sign Policy" at bounding box center [836, 237] width 67 height 22
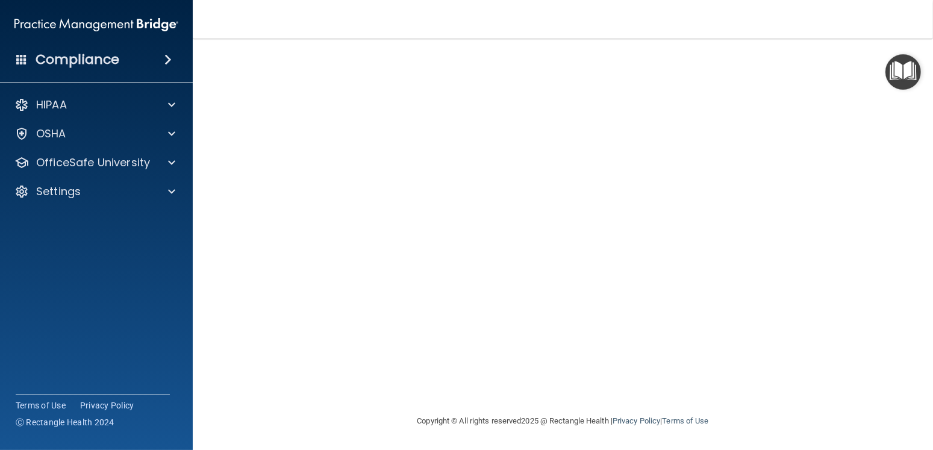
scroll to position [27, 0]
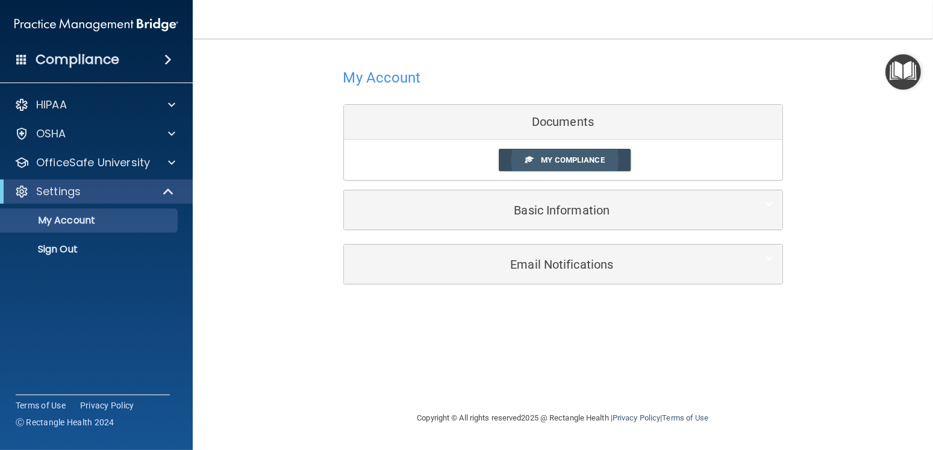
click at [567, 158] on span "My Compliance" at bounding box center [572, 159] width 63 height 9
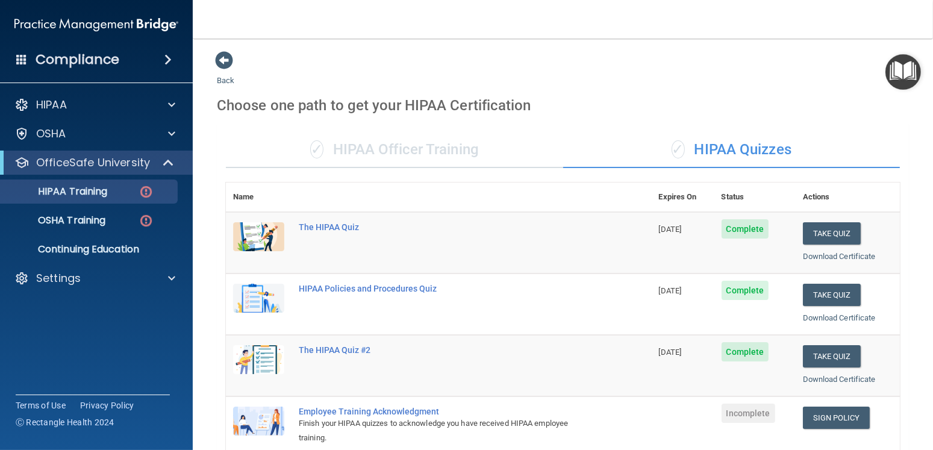
scroll to position [181, 0]
